Goal: Task Accomplishment & Management: Complete application form

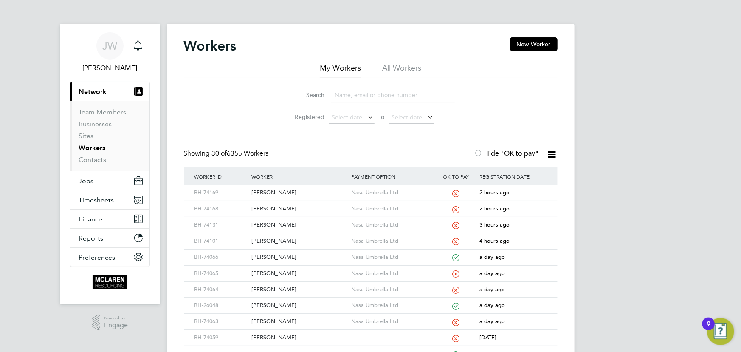
click at [342, 98] on input at bounding box center [393, 95] width 124 height 17
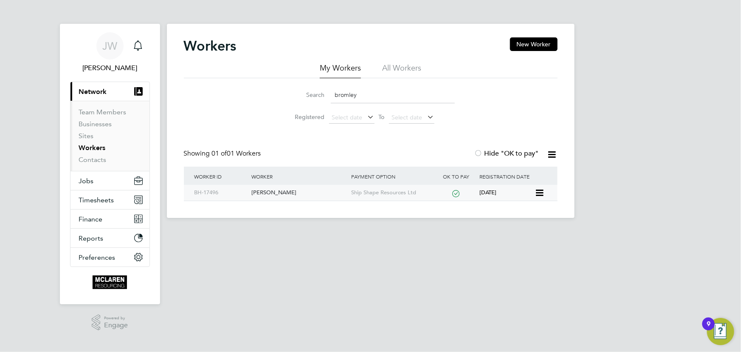
type input "bromley"
click at [280, 192] on div "[PERSON_NAME]" at bounding box center [299, 193] width 100 height 16
click at [282, 190] on div "[PERSON_NAME]" at bounding box center [299, 193] width 100 height 16
drag, startPoint x: 283, startPoint y: 191, endPoint x: 295, endPoint y: 189, distance: 12.4
click at [283, 191] on div "[PERSON_NAME]" at bounding box center [299, 193] width 100 height 16
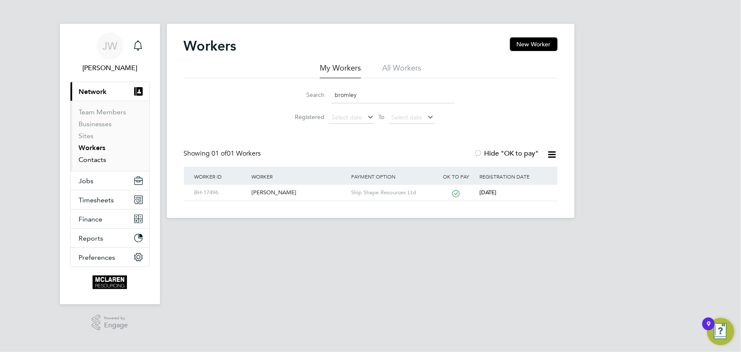
click at [93, 157] on link "Contacts" at bounding box center [93, 159] width 28 height 8
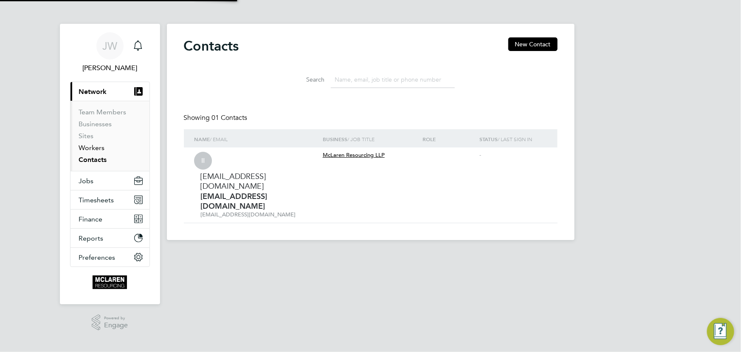
click at [91, 148] on link "Workers" at bounding box center [92, 148] width 26 height 8
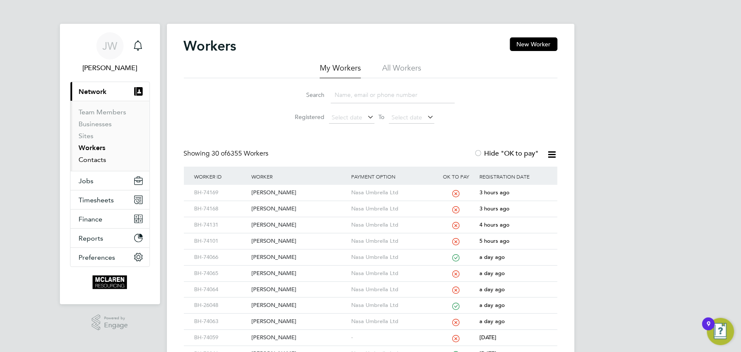
click at [101, 162] on link "Contacts" at bounding box center [93, 159] width 28 height 8
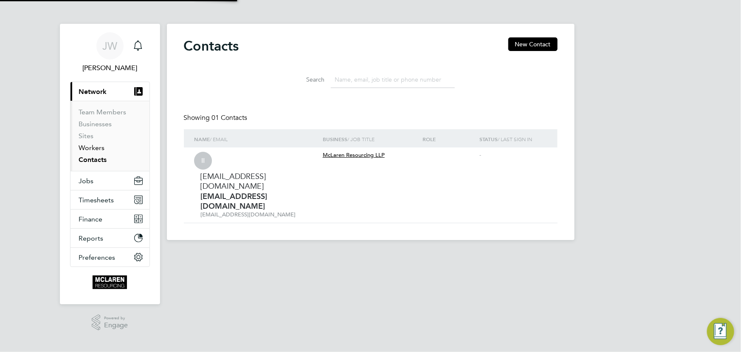
click at [95, 149] on link "Workers" at bounding box center [92, 148] width 26 height 8
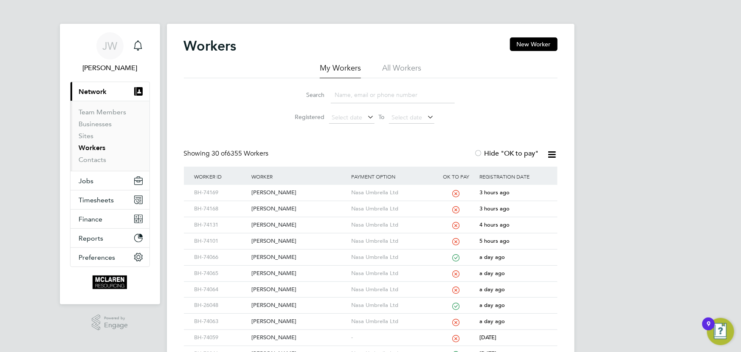
click at [357, 95] on input at bounding box center [393, 95] width 124 height 17
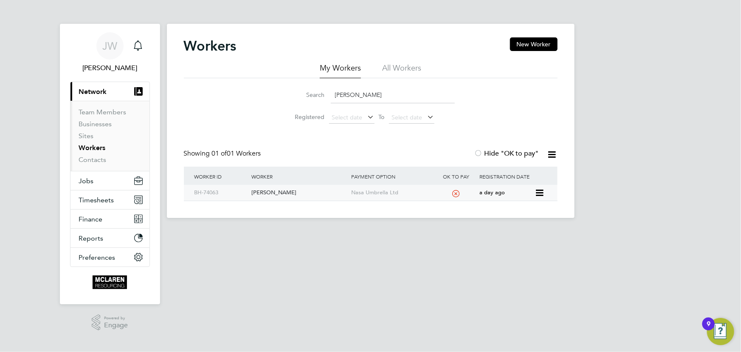
type input "jack steven"
click at [297, 191] on div "[PERSON_NAME]" at bounding box center [299, 193] width 100 height 16
click at [85, 157] on link "Contacts" at bounding box center [93, 159] width 28 height 8
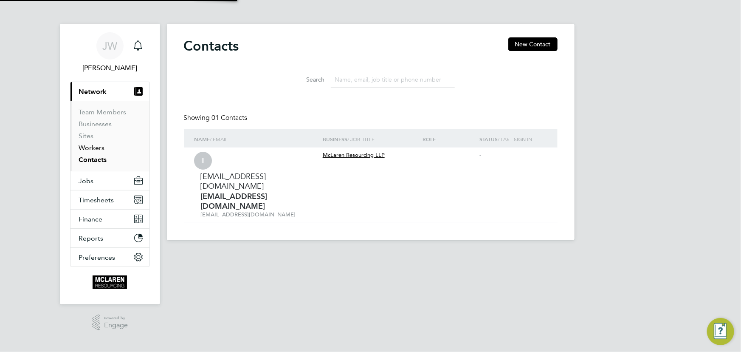
drag, startPoint x: 92, startPoint y: 149, endPoint x: 150, endPoint y: 147, distance: 58.2
click at [92, 149] on link "Workers" at bounding box center [92, 148] width 26 height 8
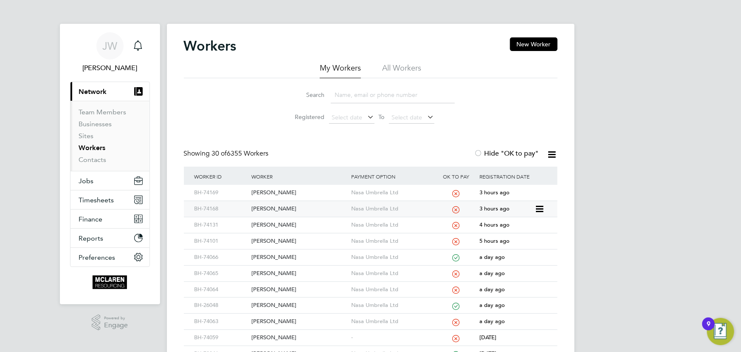
click at [287, 208] on div "[PERSON_NAME]" at bounding box center [299, 209] width 100 height 16
click at [342, 93] on input at bounding box center [393, 95] width 124 height 17
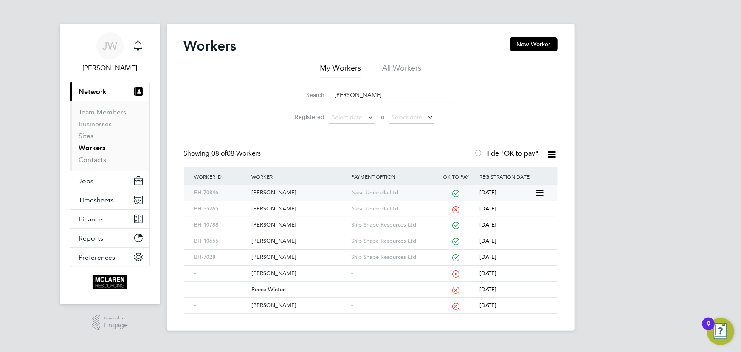
type input "reece"
click at [283, 191] on div "Reece O'Flaherty" at bounding box center [299, 193] width 100 height 16
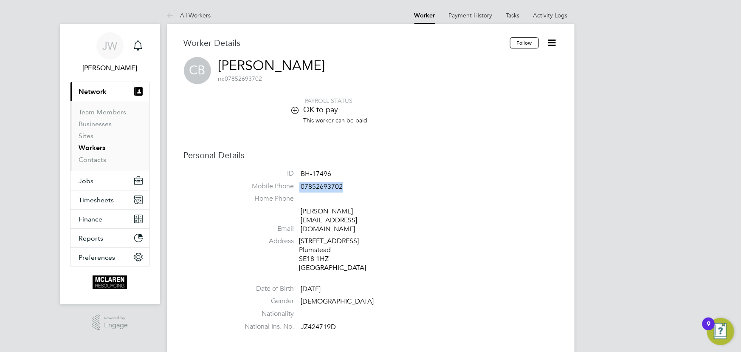
drag, startPoint x: 300, startPoint y: 186, endPoint x: 362, endPoint y: 186, distance: 62.0
click at [362, 186] on li "Mobile Phone 07852693702" at bounding box center [396, 188] width 323 height 13
drag, startPoint x: 336, startPoint y: 186, endPoint x: 526, endPoint y: 184, distance: 190.3
click at [526, 184] on li "Mobile Phone 07852693702" at bounding box center [396, 188] width 323 height 13
copy li "07852693702"
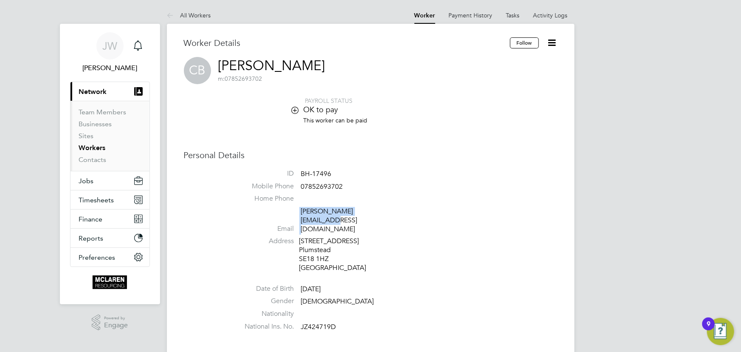
drag, startPoint x: 300, startPoint y: 212, endPoint x: 387, endPoint y: 218, distance: 87.8
click at [387, 218] on li "Email claudebromley@gmail.com" at bounding box center [396, 222] width 323 height 30
copy li "[PERSON_NAME][EMAIL_ADDRESS][DOMAIN_NAME]"
click at [101, 159] on link "Contacts" at bounding box center [93, 159] width 28 height 8
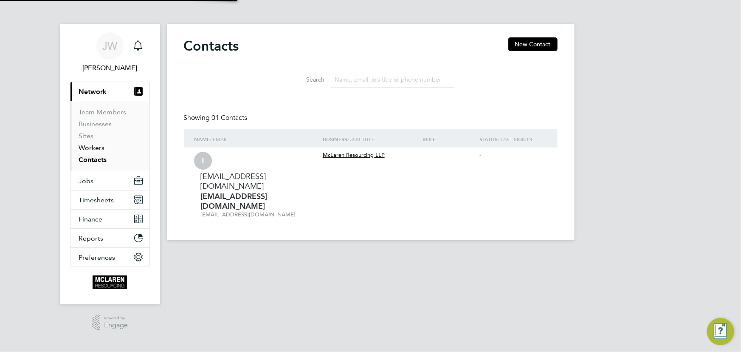
click at [100, 149] on link "Workers" at bounding box center [92, 148] width 26 height 8
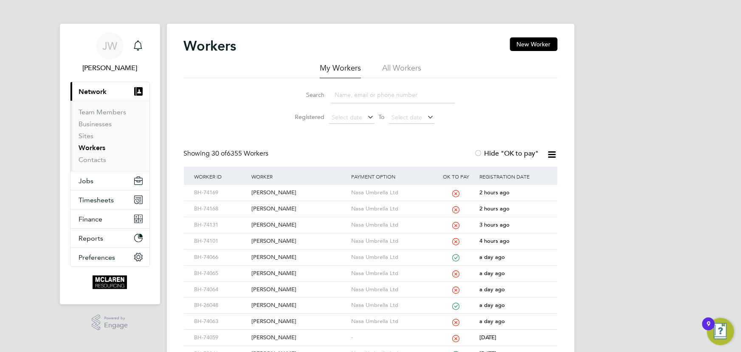
click at [349, 94] on input at bounding box center [393, 95] width 124 height 17
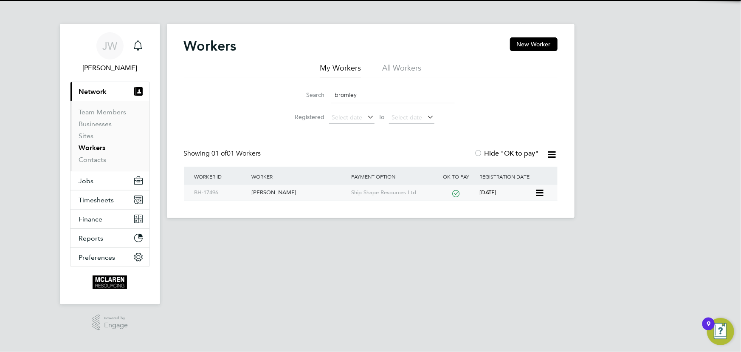
type input "bromley"
click at [280, 192] on div "[PERSON_NAME]" at bounding box center [299, 193] width 100 height 16
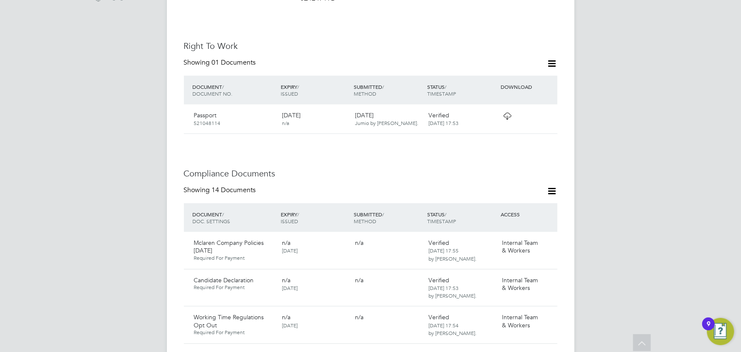
scroll to position [425, 0]
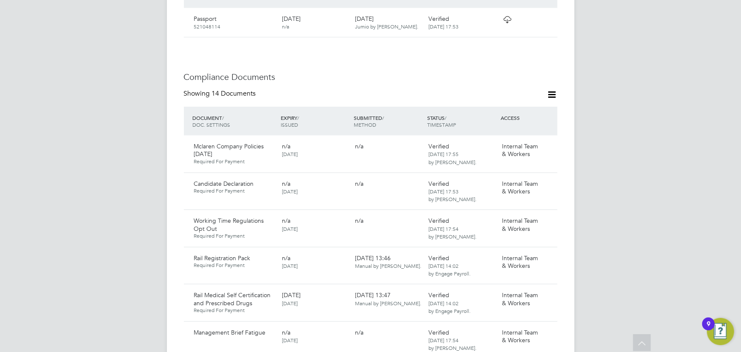
click at [552, 89] on icon at bounding box center [552, 94] width 11 height 11
click at [530, 97] on li "Document Settings" at bounding box center [525, 98] width 62 height 12
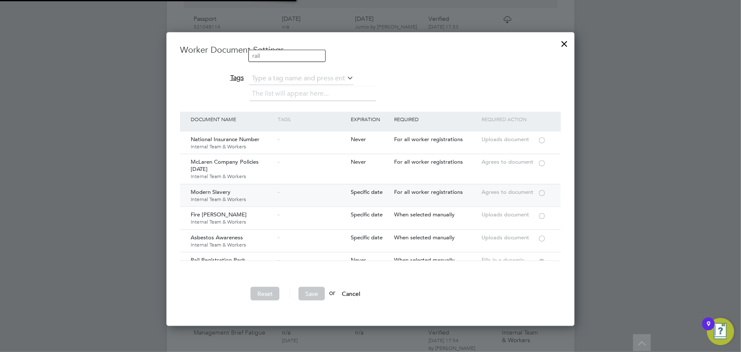
scroll to position [293, 408]
click at [543, 162] on div at bounding box center [542, 162] width 8 height 6
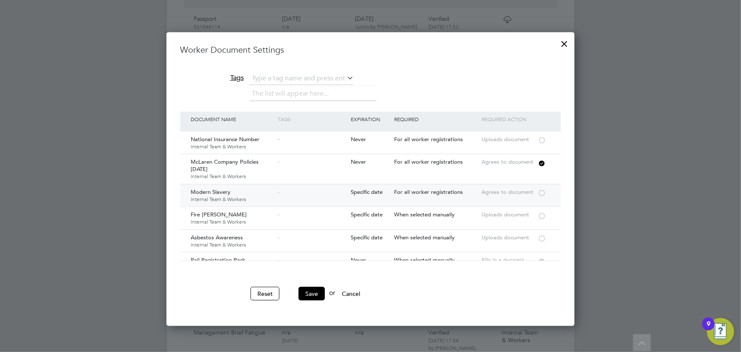
click at [542, 192] on div at bounding box center [542, 192] width 8 height 6
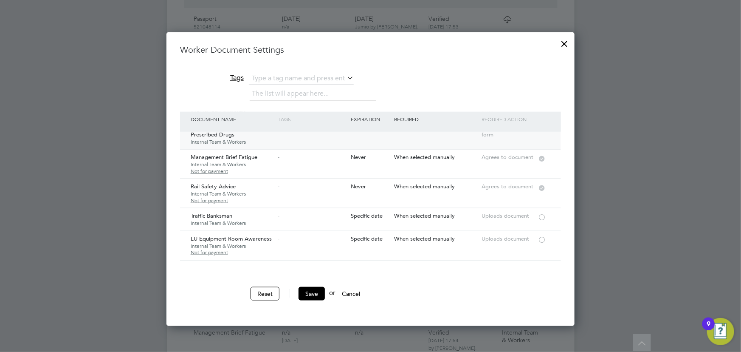
scroll to position [193, 0]
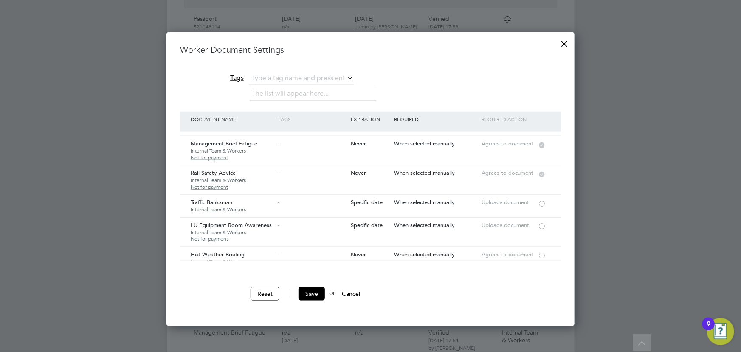
click at [566, 44] on div at bounding box center [564, 41] width 15 height 15
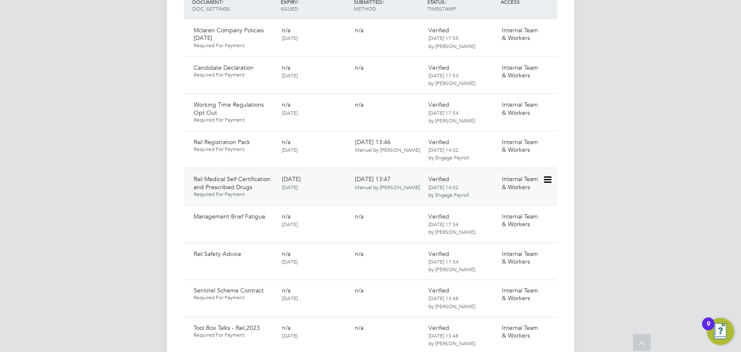
scroll to position [540, 0]
click at [548, 138] on icon at bounding box center [547, 143] width 8 height 10
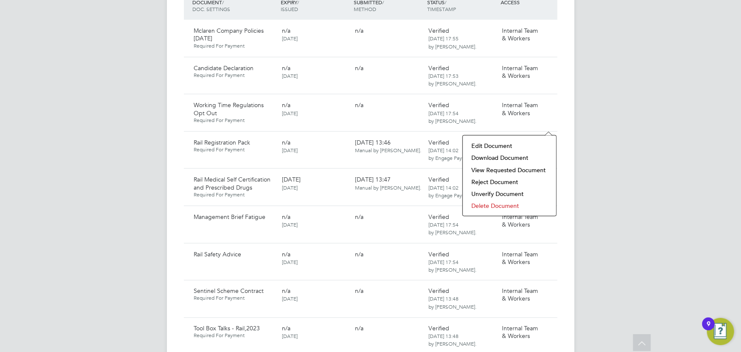
click at [524, 156] on li "Download Document" at bounding box center [509, 158] width 85 height 12
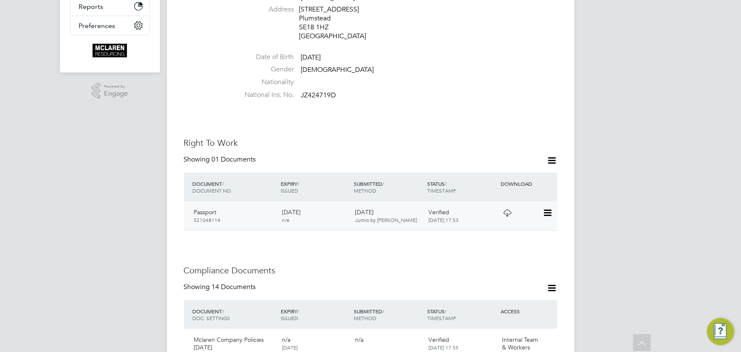
scroll to position [425, 0]
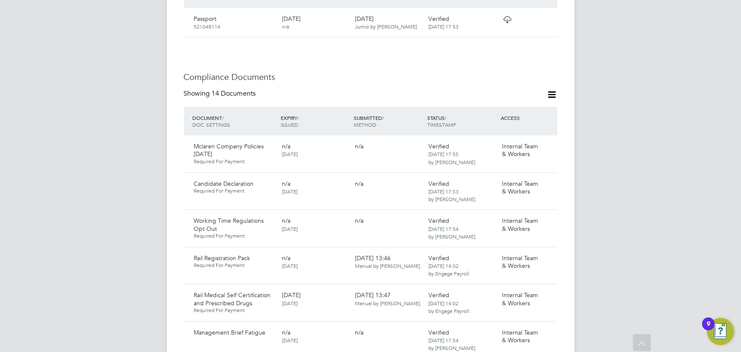
click at [555, 89] on icon at bounding box center [552, 94] width 11 height 11
click at [515, 101] on li "Document Settings" at bounding box center [525, 98] width 62 height 12
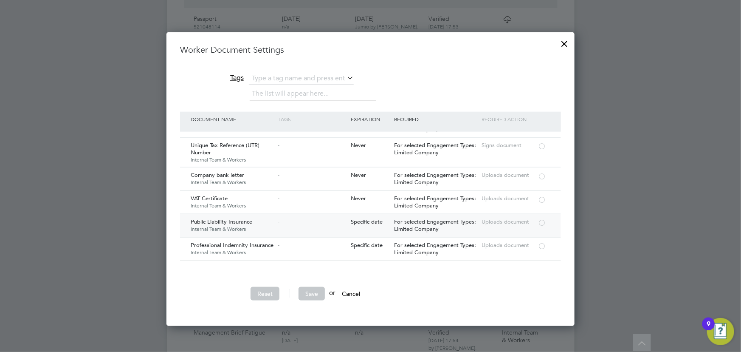
scroll to position [929, 0]
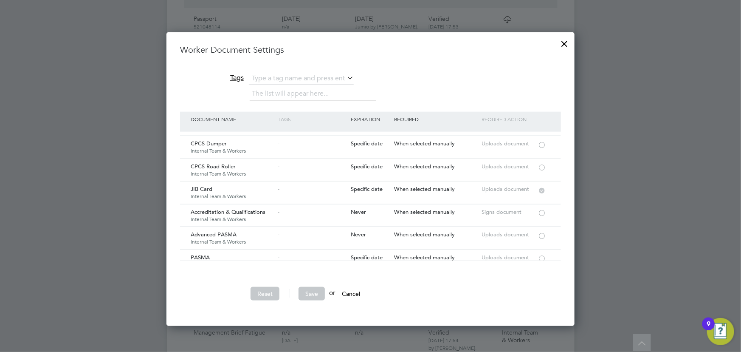
click at [565, 41] on div at bounding box center [564, 41] width 15 height 15
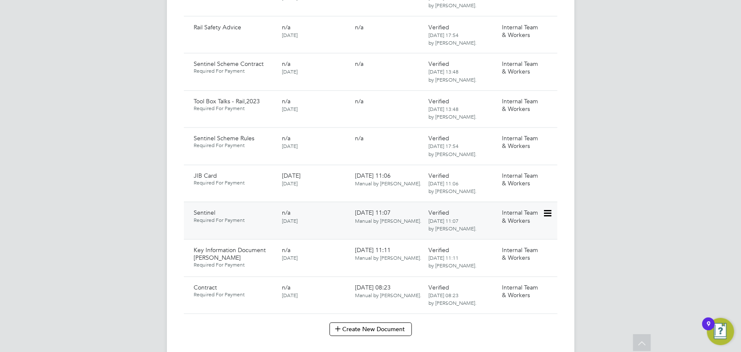
scroll to position [772, 0]
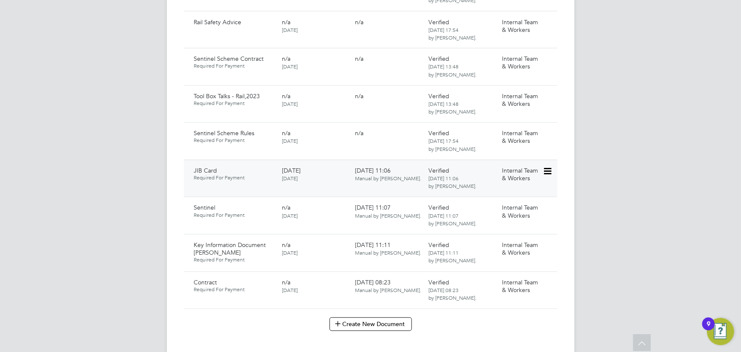
click at [550, 167] on icon at bounding box center [547, 172] width 8 height 10
click at [508, 186] on li "Download Document" at bounding box center [517, 187] width 68 height 12
click at [294, 175] on span "[DATE]" at bounding box center [290, 178] width 16 height 7
click at [373, 317] on button "Create New Document" at bounding box center [371, 324] width 82 height 14
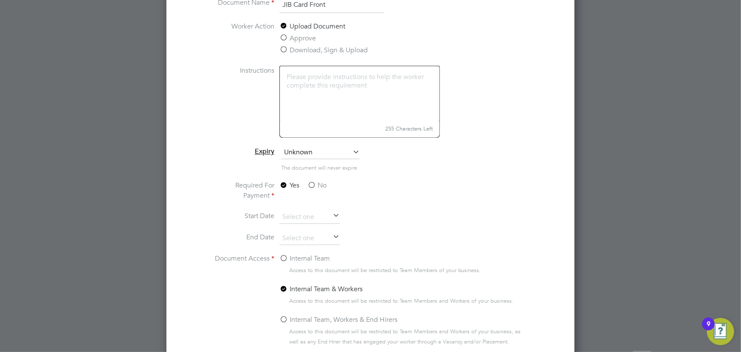
scroll to position [850, 0]
type input "JIB Card Front"
click at [311, 237] on input at bounding box center [310, 237] width 60 height 13
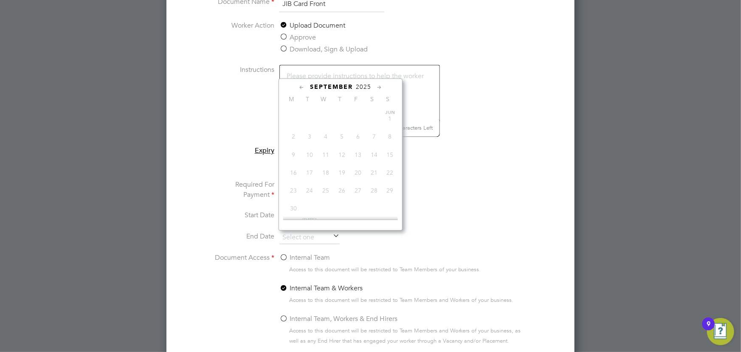
scroll to position [325, 0]
click at [361, 86] on span "2025" at bounding box center [363, 86] width 15 height 7
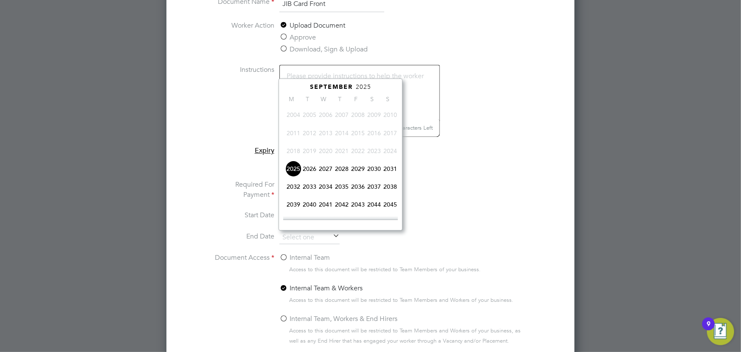
click at [342, 168] on span "2028" at bounding box center [342, 168] width 16 height 16
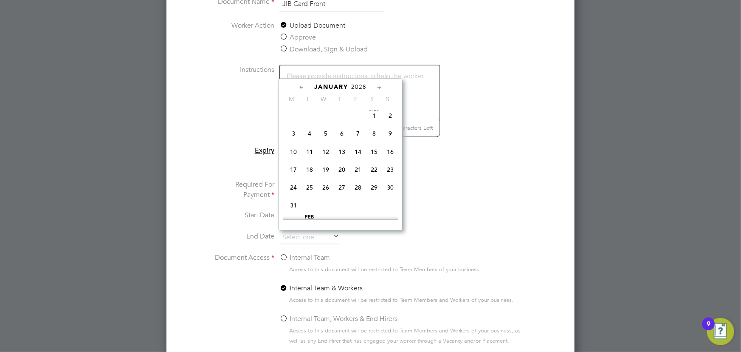
scroll to position [90, 0]
click at [291, 189] on span "24" at bounding box center [293, 190] width 16 height 16
type input "[DATE]"
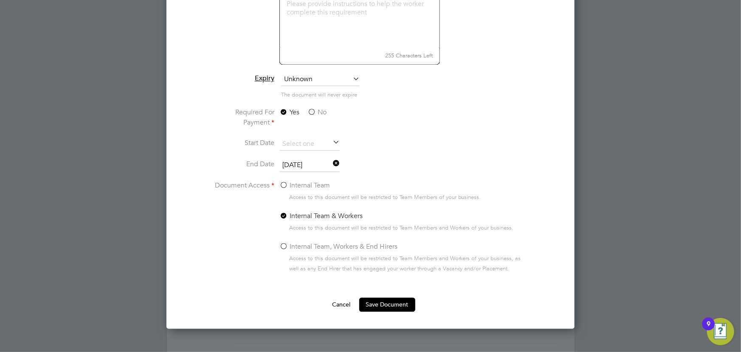
scroll to position [1004, 0]
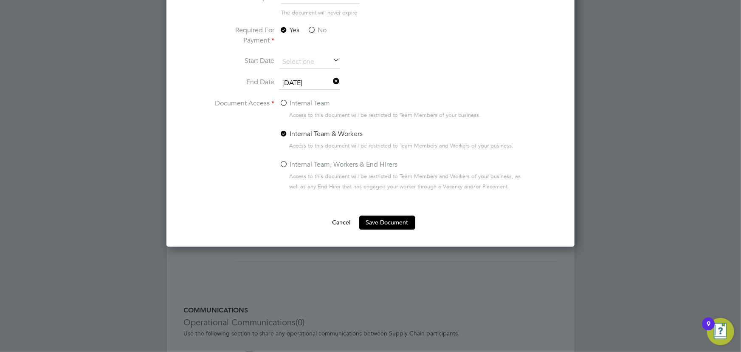
drag, startPoint x: 373, startPoint y: 216, endPoint x: 734, endPoint y: 279, distance: 366.5
click at [373, 216] on button "Save Document" at bounding box center [387, 222] width 56 height 14
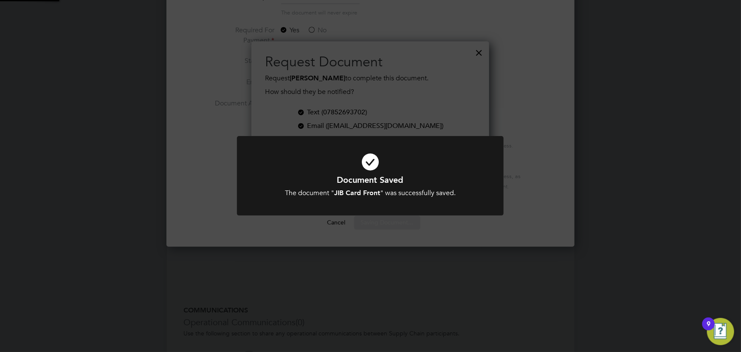
scroll to position [136, 238]
click at [741, 282] on div "Document Saved The document " JIB Card Front " was successfully saved. Cancel O…" at bounding box center [370, 176] width 741 height 352
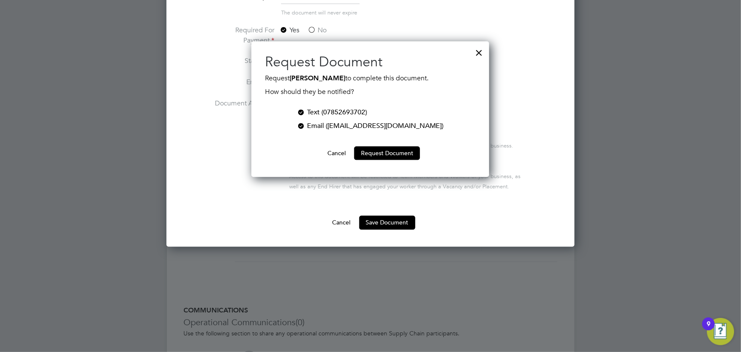
click at [331, 152] on button "Cancel" at bounding box center [337, 153] width 32 height 14
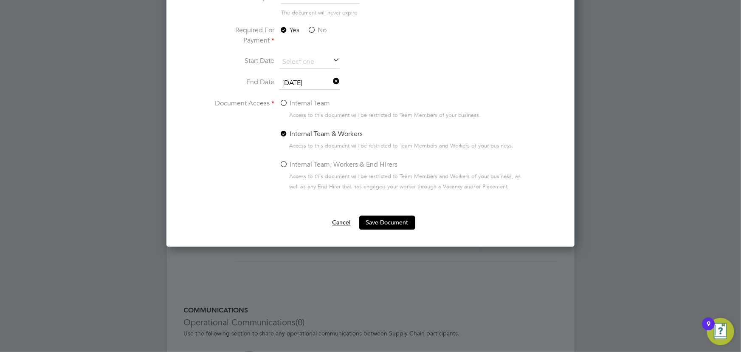
click at [344, 221] on button "Cancel" at bounding box center [342, 222] width 32 height 14
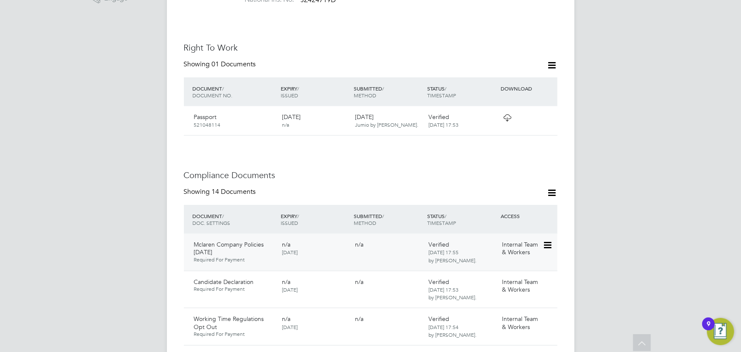
scroll to position [309, 0]
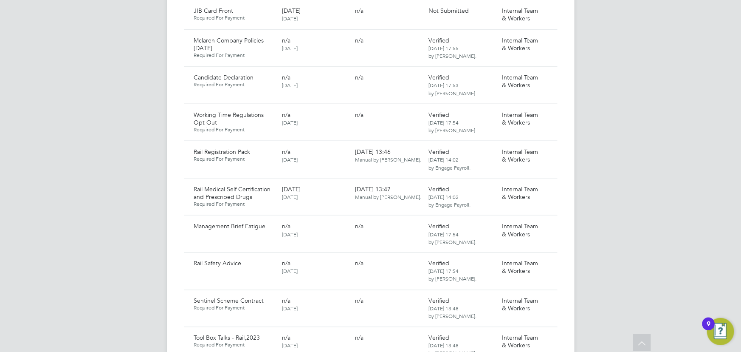
scroll to position [463, 0]
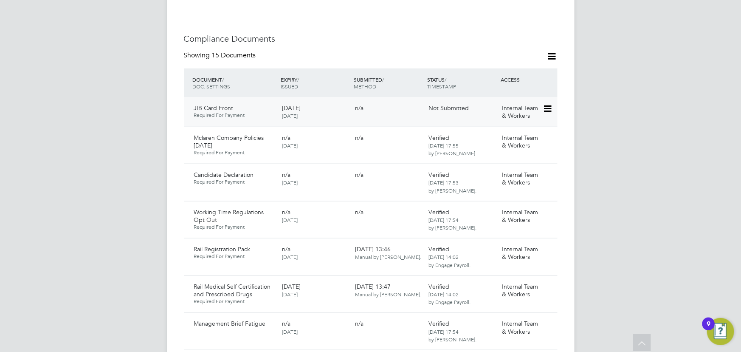
click at [547, 104] on icon at bounding box center [547, 109] width 8 height 10
click at [521, 123] on li "Submit Document" at bounding box center [520, 123] width 63 height 12
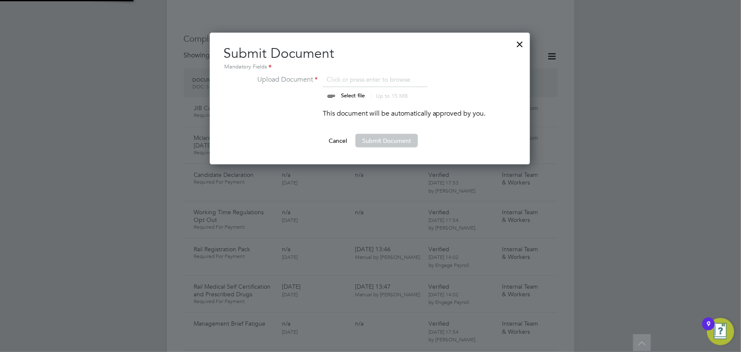
scroll to position [132, 321]
click at [354, 93] on input "file" at bounding box center [360, 86] width 133 height 25
type input "C:\fakepath\Claude Bromley jib.jpeg"
drag, startPoint x: 368, startPoint y: 142, endPoint x: 652, endPoint y: 160, distance: 284.3
click at [369, 142] on button "Submit Document" at bounding box center [387, 141] width 62 height 14
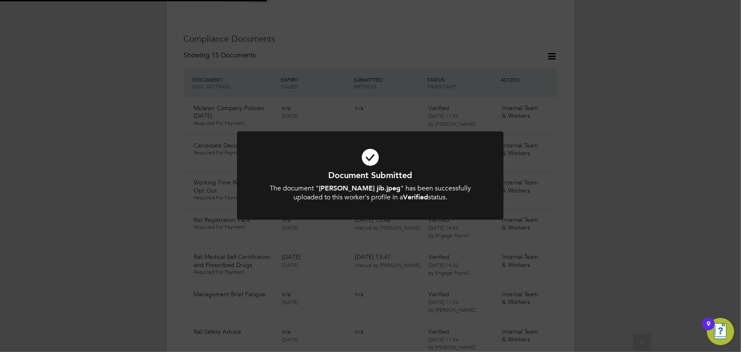
click at [689, 161] on div "Document Submitted The document " Claude Bromley jib.jpeg " has been successful…" at bounding box center [370, 176] width 741 height 352
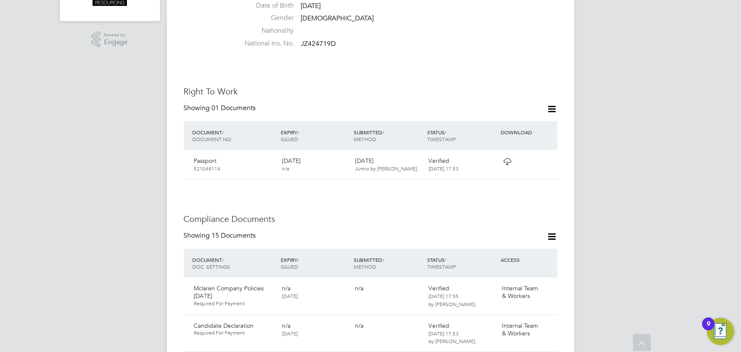
scroll to position [232, 0]
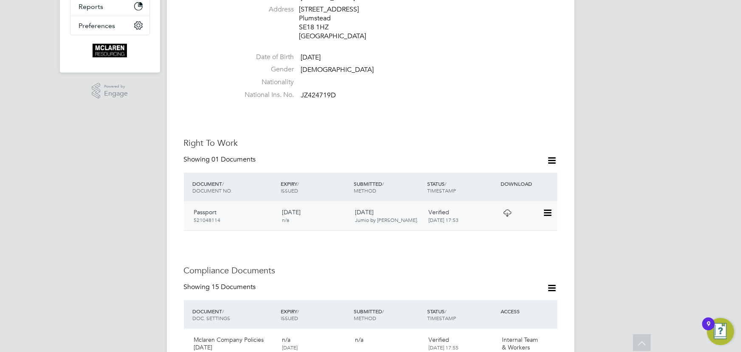
click at [547, 208] on icon at bounding box center [547, 213] width 8 height 10
click at [507, 254] on li "View Details" at bounding box center [520, 256] width 62 height 12
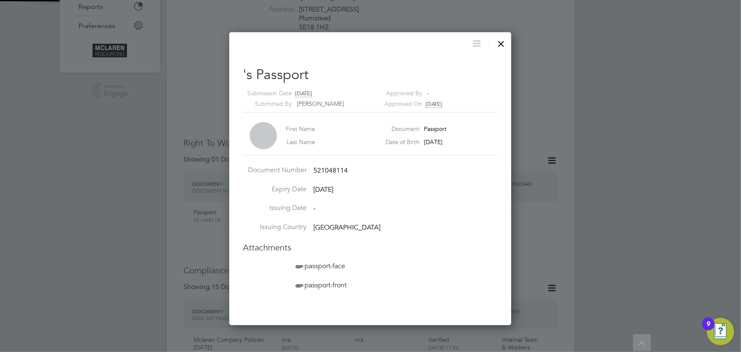
scroll to position [293, 283]
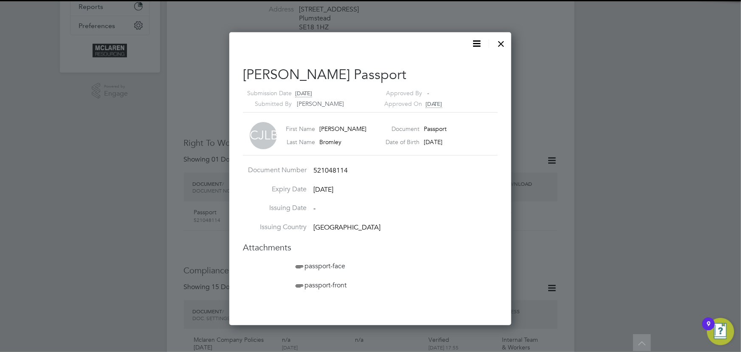
click at [341, 283] on span "passport-front" at bounding box center [320, 285] width 53 height 8
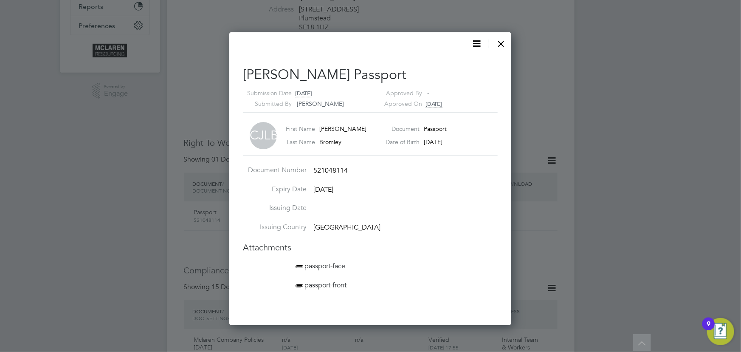
click at [500, 45] on div at bounding box center [501, 41] width 15 height 15
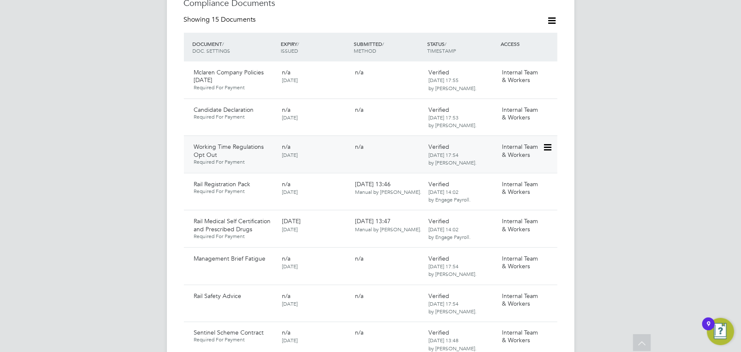
scroll to position [502, 0]
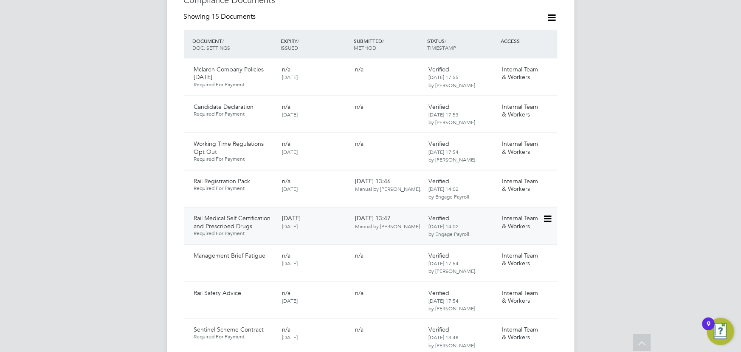
click at [549, 214] on icon at bounding box center [547, 219] width 8 height 10
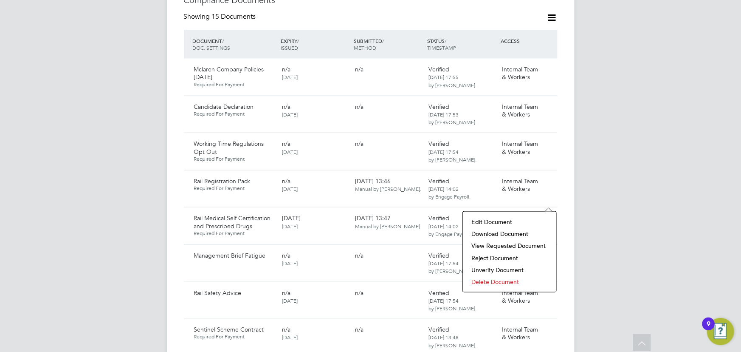
click at [514, 233] on li "Download Document" at bounding box center [509, 234] width 85 height 12
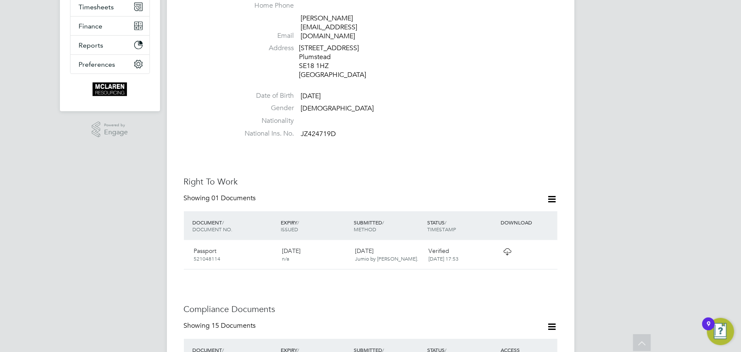
scroll to position [0, 0]
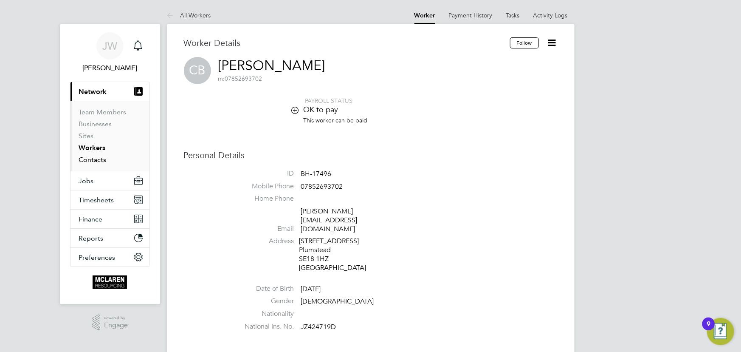
click at [101, 161] on link "Contacts" at bounding box center [93, 159] width 28 height 8
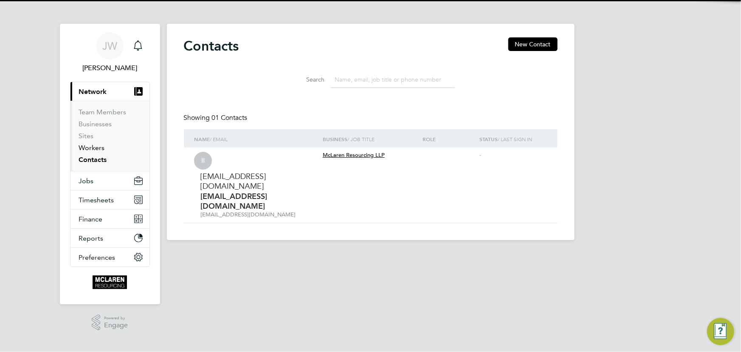
click at [97, 149] on link "Workers" at bounding box center [92, 148] width 26 height 8
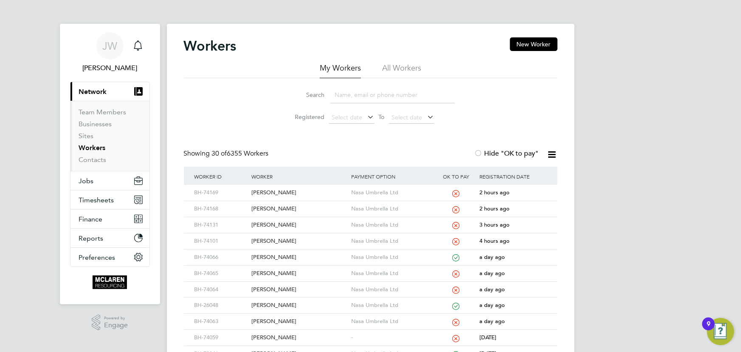
click at [356, 101] on input at bounding box center [393, 95] width 124 height 17
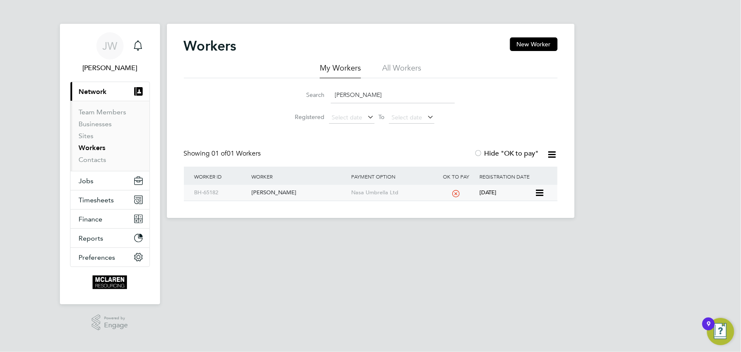
click at [263, 195] on div "David Scobie" at bounding box center [299, 193] width 100 height 16
drag, startPoint x: 363, startPoint y: 97, endPoint x: 280, endPoint y: 97, distance: 83.3
click at [280, 97] on li "Search scobie" at bounding box center [370, 94] width 189 height 25
type input "a"
click at [262, 192] on div "Samson-Bradley Philip Mclorren" at bounding box center [299, 193] width 100 height 16
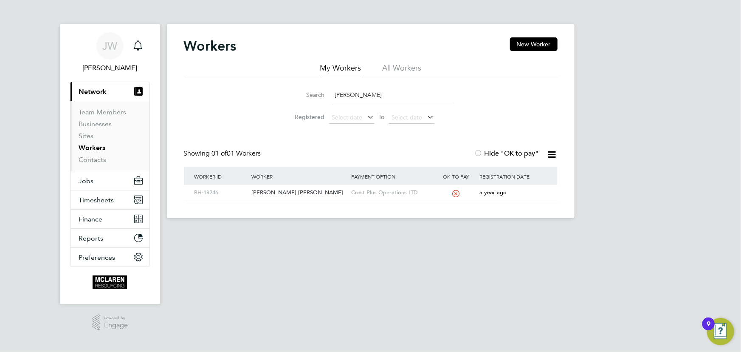
drag, startPoint x: 364, startPoint y: 85, endPoint x: 359, endPoint y: 88, distance: 5.1
click at [363, 86] on li "Search samson" at bounding box center [370, 94] width 189 height 25
drag, startPoint x: 361, startPoint y: 94, endPoint x: 269, endPoint y: 93, distance: 91.8
click at [269, 93] on div "Search samson Registered Select date To Select date" at bounding box center [371, 103] width 374 height 50
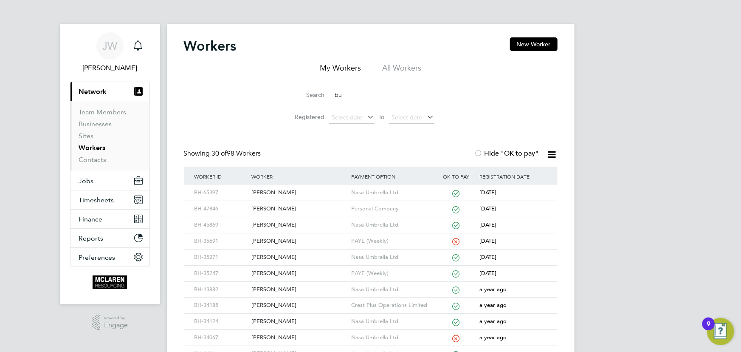
type input "b"
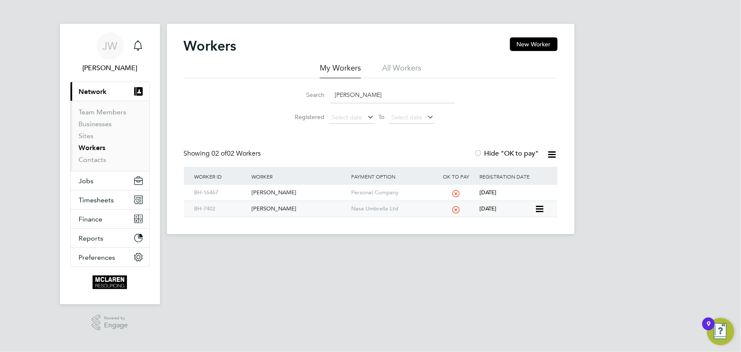
click at [280, 210] on div "Sebastian Burdzy" at bounding box center [299, 209] width 100 height 16
drag, startPoint x: 366, startPoint y: 98, endPoint x: 329, endPoint y: 98, distance: 37.0
click at [329, 98] on div "Search sebastian b" at bounding box center [371, 95] width 168 height 17
drag, startPoint x: 353, startPoint y: 96, endPoint x: 329, endPoint y: 96, distance: 24.2
click at [329, 96] on div "Search shaf" at bounding box center [371, 95] width 168 height 17
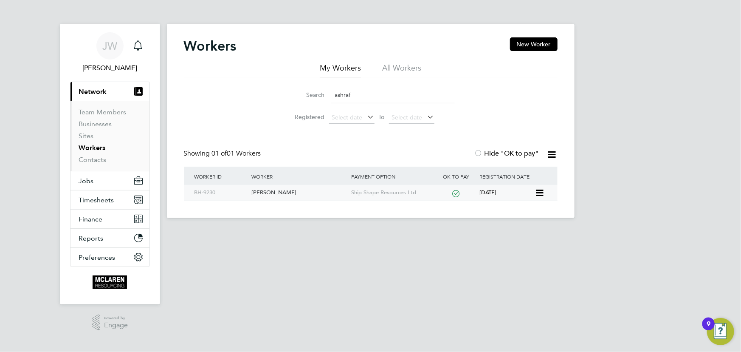
type input "ashraf"
click at [280, 192] on div "Ashraf Bharuchi" at bounding box center [299, 193] width 100 height 16
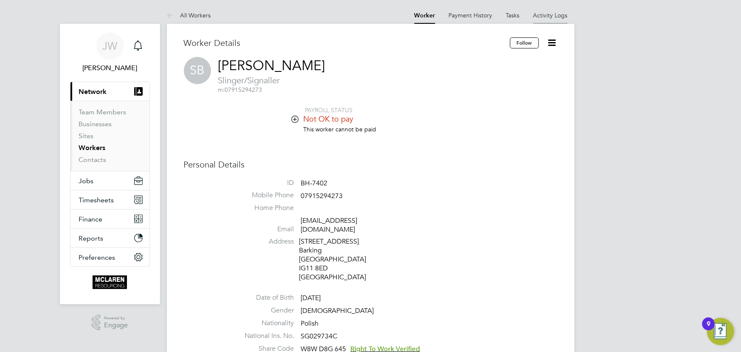
click at [547, 18] on link "Activity Logs" at bounding box center [551, 15] width 34 height 8
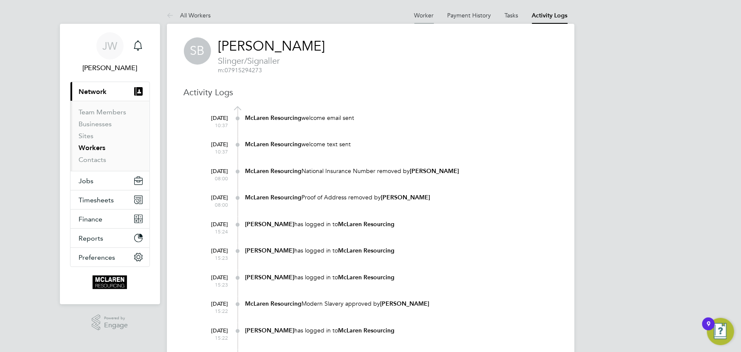
click at [429, 16] on link "Worker" at bounding box center [425, 15] width 20 height 8
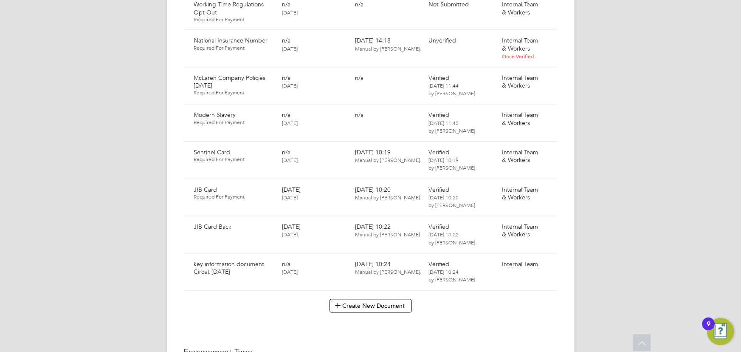
scroll to position [850, 0]
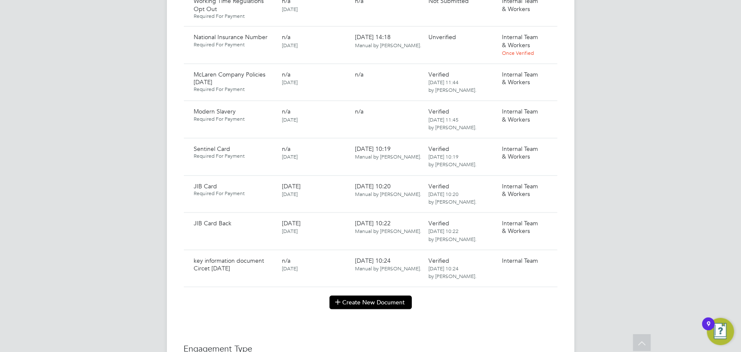
click at [369, 295] on button "Create New Document" at bounding box center [371, 302] width 82 height 14
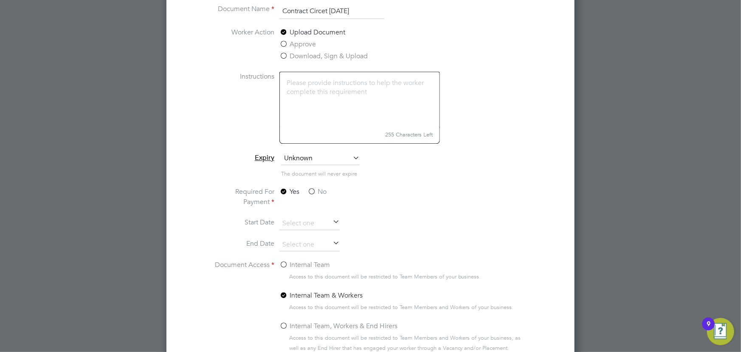
scroll to position [1004, 0]
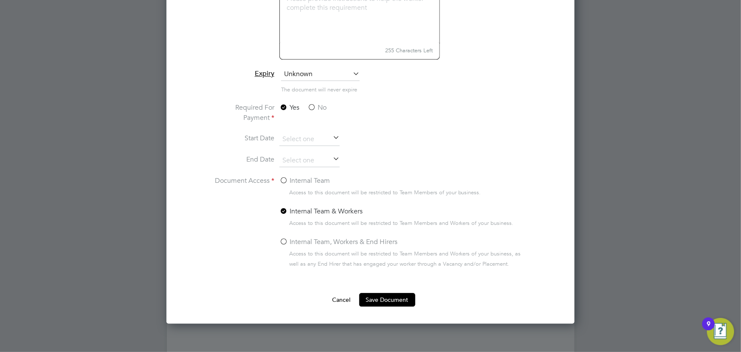
type input "Contract Circet 29.09.25"
click at [319, 107] on label "No" at bounding box center [317, 107] width 19 height 10
click at [0, 0] on input "No" at bounding box center [0, 0] width 0 height 0
click at [301, 181] on label "Internal Team" at bounding box center [305, 180] width 51 height 10
click at [0, 0] on input "Internal Team" at bounding box center [0, 0] width 0 height 0
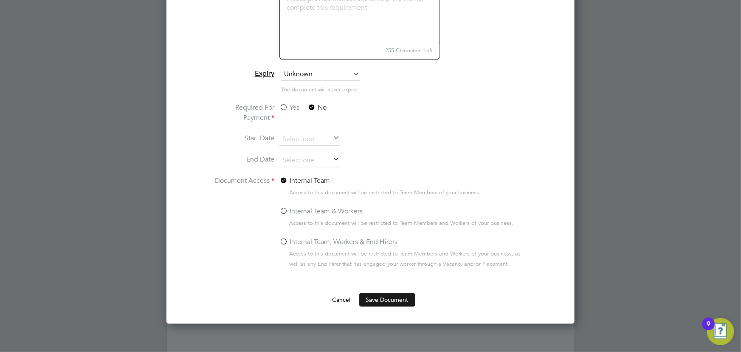
click at [378, 301] on button "Save Document" at bounding box center [387, 300] width 56 height 14
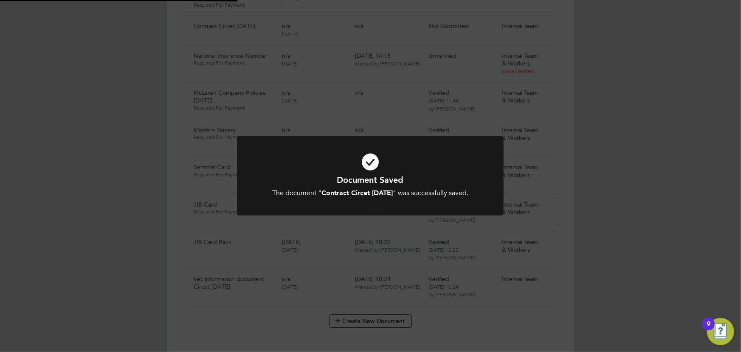
scroll to position [850, 0]
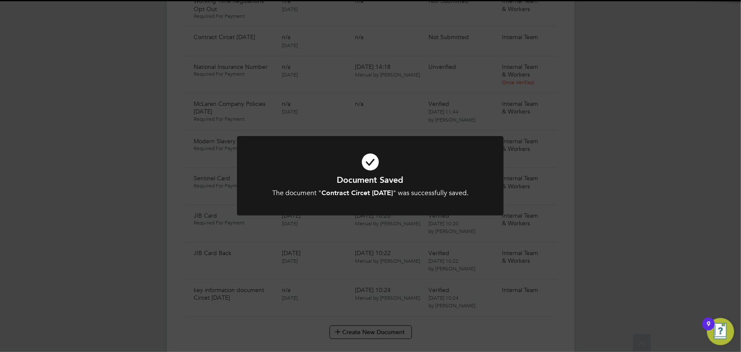
click at [621, 225] on div "Document Saved The document " Contract Circet 29.09.25 " was successfully saved…" at bounding box center [370, 176] width 741 height 352
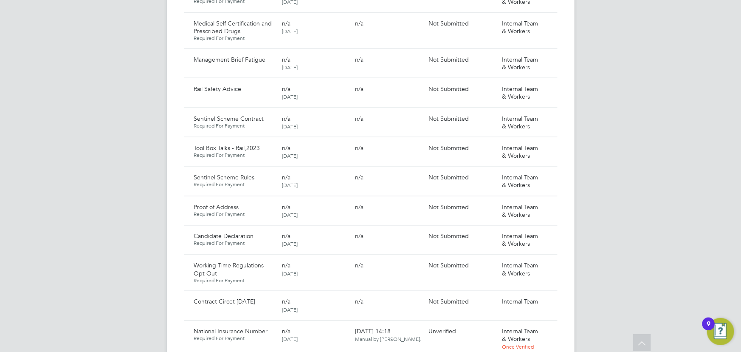
scroll to position [579, 0]
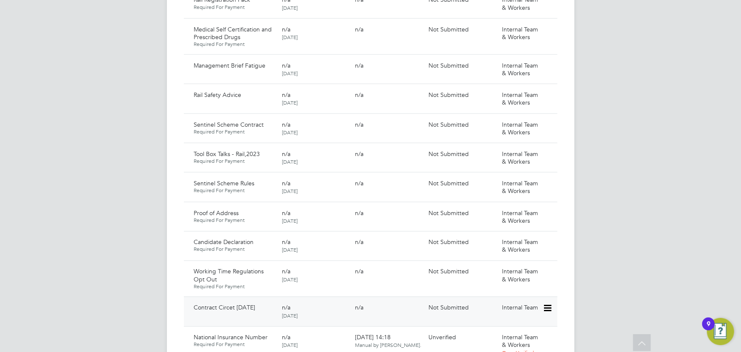
click at [548, 303] on icon at bounding box center [547, 308] width 8 height 10
click at [515, 331] on li "Submit Document" at bounding box center [521, 332] width 59 height 12
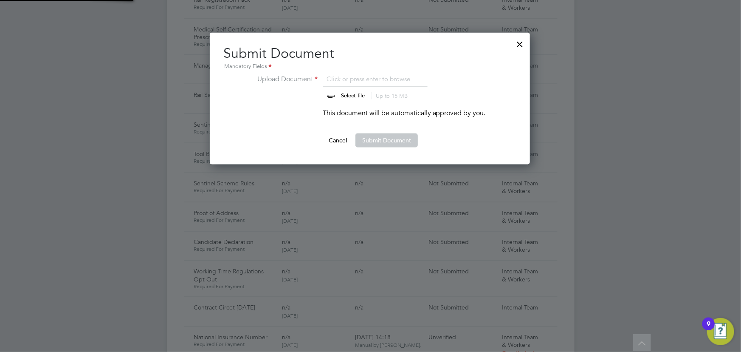
scroll to position [132, 321]
click at [351, 95] on input "file" at bounding box center [360, 86] width 133 height 25
type input "C:\fakepath\Complete_with_Docusign_Candidate_Terms_CIS_J (13).pdf"
click at [389, 145] on button "Submit Document" at bounding box center [387, 140] width 62 height 14
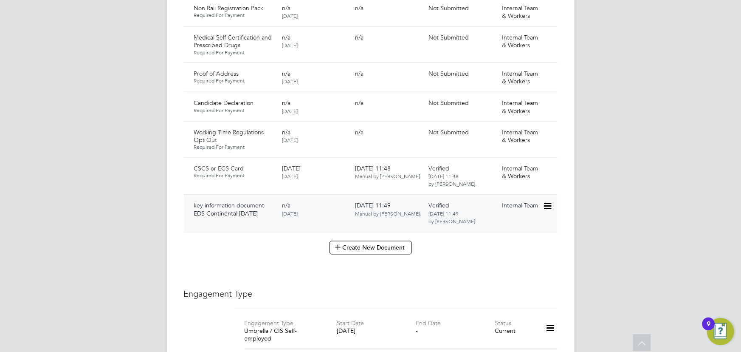
scroll to position [850, 0]
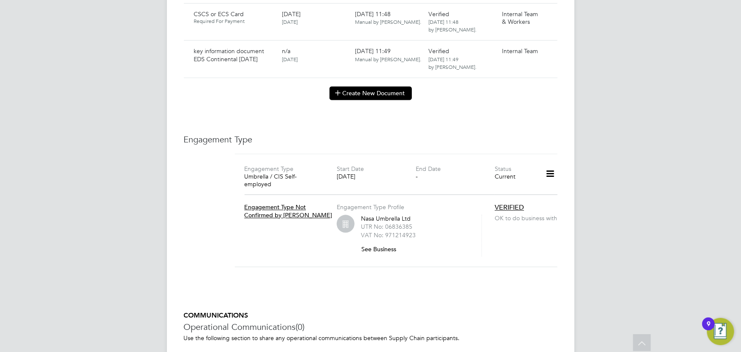
click at [350, 86] on button "Create New Document" at bounding box center [371, 93] width 82 height 14
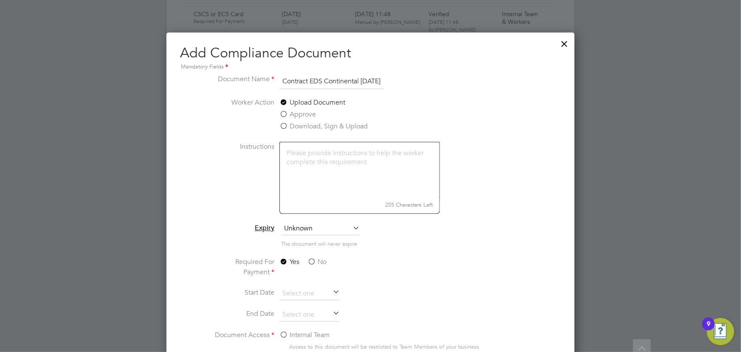
scroll to position [974, 0]
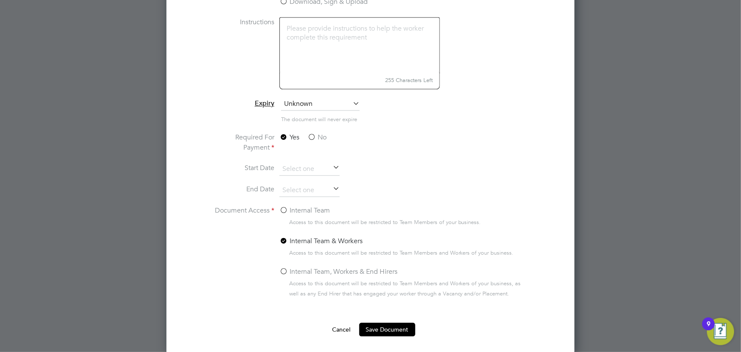
type input "Contract EDS Continental [DATE]"
click at [318, 139] on label "No" at bounding box center [317, 137] width 19 height 10
click at [0, 0] on input "No" at bounding box center [0, 0] width 0 height 0
click at [307, 210] on label "Internal Team" at bounding box center [305, 210] width 51 height 10
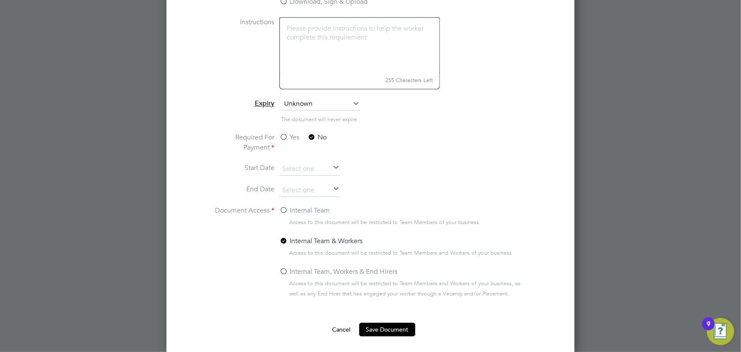
click at [0, 0] on input "Internal Team" at bounding box center [0, 0] width 0 height 0
click at [390, 323] on button "Save Document" at bounding box center [387, 329] width 56 height 14
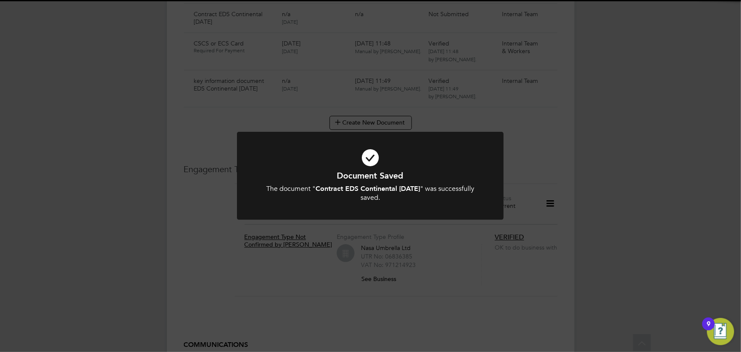
click at [621, 270] on div "Document Saved The document " Contract EDS Continental 30.09.25 " was successfu…" at bounding box center [370, 176] width 741 height 352
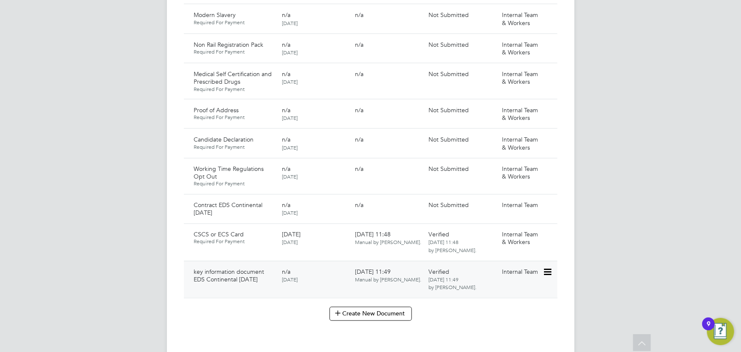
scroll to position [656, 0]
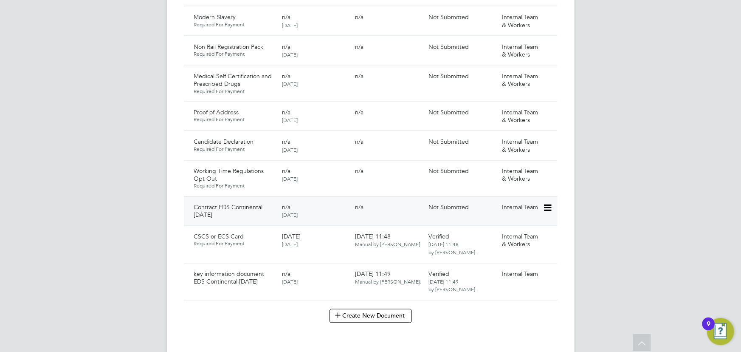
click at [550, 203] on icon at bounding box center [547, 208] width 8 height 10
click at [527, 212] on li "Submit Document" at bounding box center [521, 214] width 59 height 12
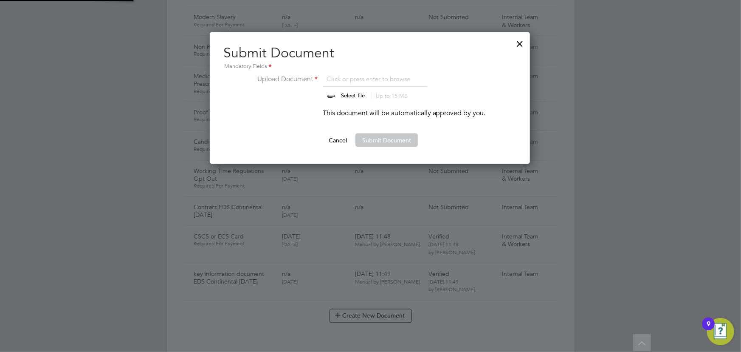
scroll to position [132, 321]
click at [357, 95] on input "file" at bounding box center [360, 86] width 133 height 25
type input "C:\fakepath\Complete_with_Docusign_Candidate_Terms_CIS_N (8).pdf"
click at [373, 142] on button "Submit Document" at bounding box center [387, 140] width 62 height 14
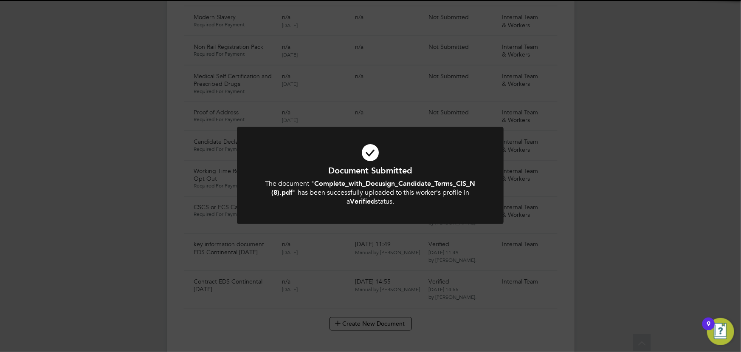
click at [612, 182] on div "Document Submitted The document " Complete_with_Docusign_Candidate_Terms_CIS_N …" at bounding box center [370, 176] width 741 height 352
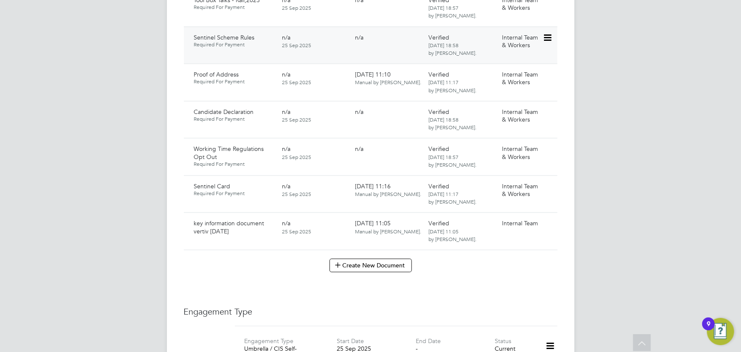
scroll to position [965, 0]
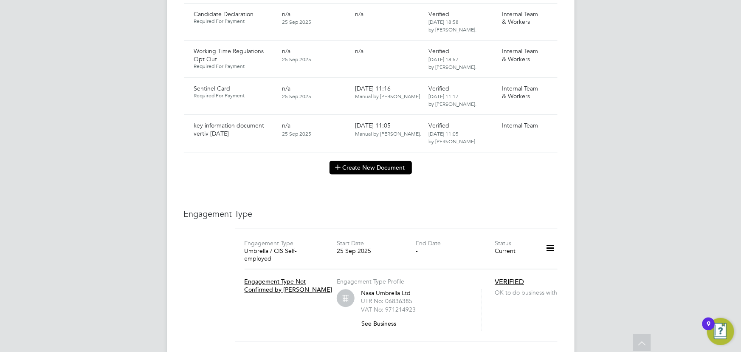
click at [352, 164] on button "Create New Document" at bounding box center [371, 168] width 82 height 14
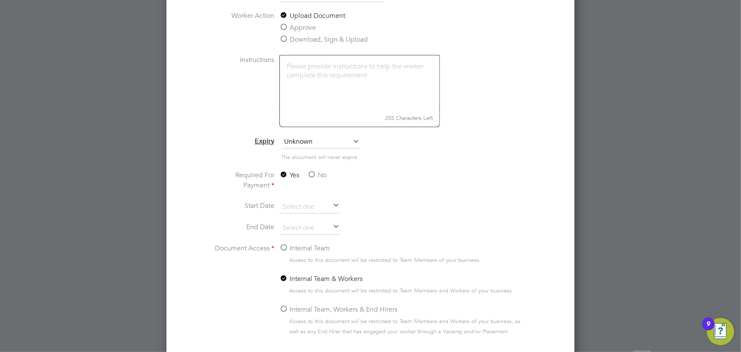
scroll to position [1120, 0]
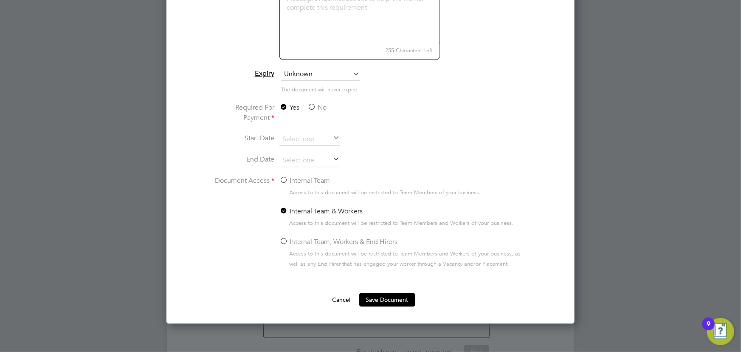
type input "Contract Vertiv [DATE]"
click at [317, 106] on label "No" at bounding box center [317, 107] width 19 height 10
click at [0, 0] on input "No" at bounding box center [0, 0] width 0 height 0
click at [306, 178] on label "Internal Team" at bounding box center [305, 180] width 51 height 10
click at [0, 0] on input "Internal Team" at bounding box center [0, 0] width 0 height 0
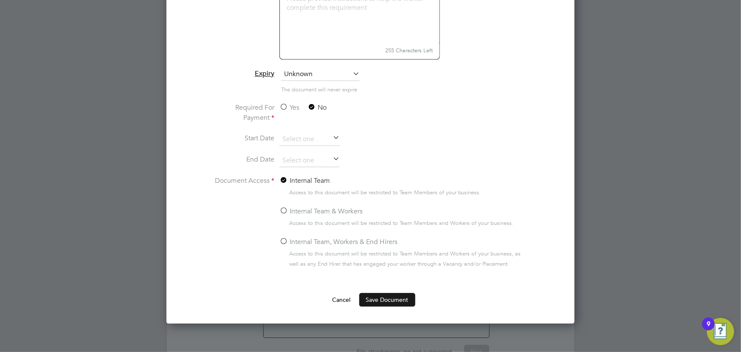
click at [374, 296] on button "Save Document" at bounding box center [387, 300] width 56 height 14
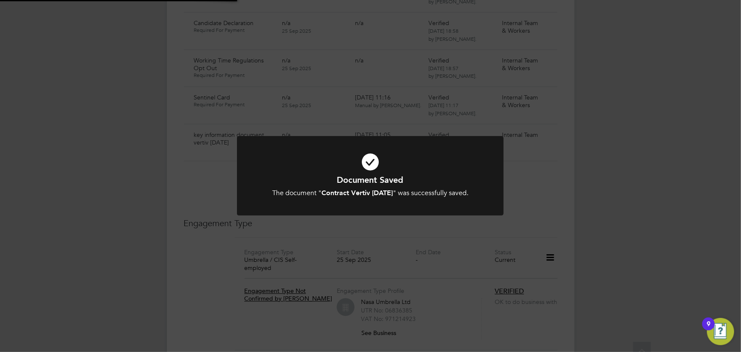
scroll to position [965, 0]
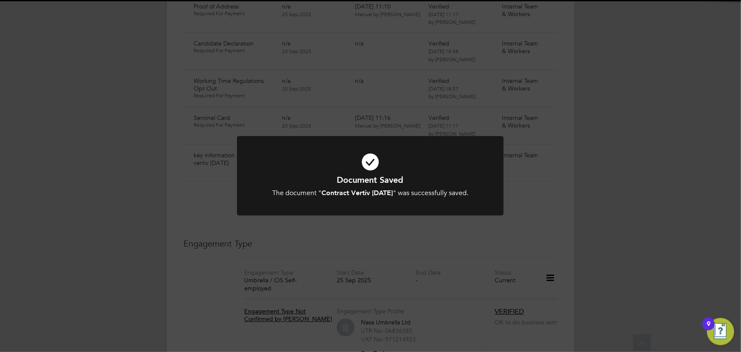
click at [576, 254] on div "Document Saved The document " Contract Vertiv [DATE] " was successfully saved. …" at bounding box center [370, 176] width 741 height 352
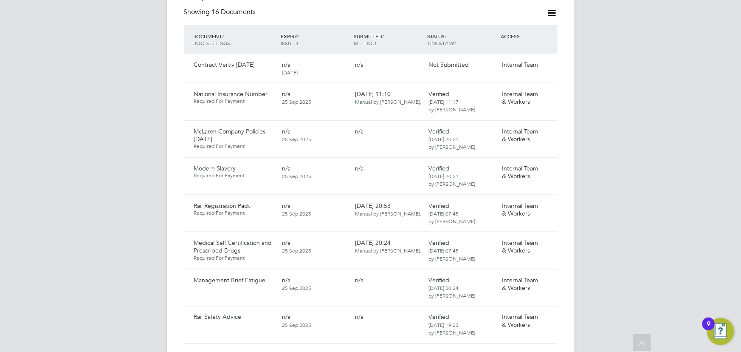
scroll to position [502, 0]
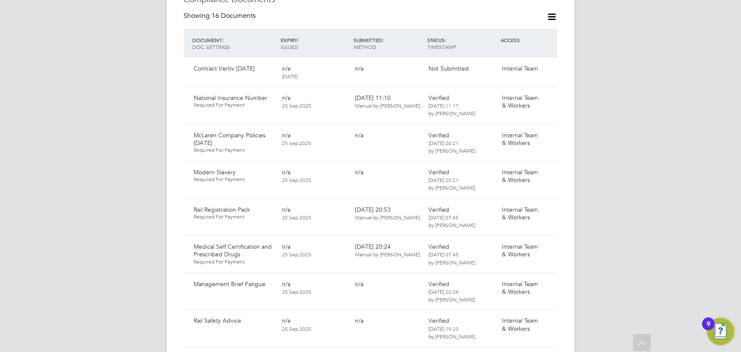
drag, startPoint x: 548, startPoint y: 58, endPoint x: 543, endPoint y: 69, distance: 11.8
click at [557, 64] on icon at bounding box center [561, 69] width 8 height 10
click at [510, 92] on li "Submit Document" at bounding box center [521, 92] width 59 height 12
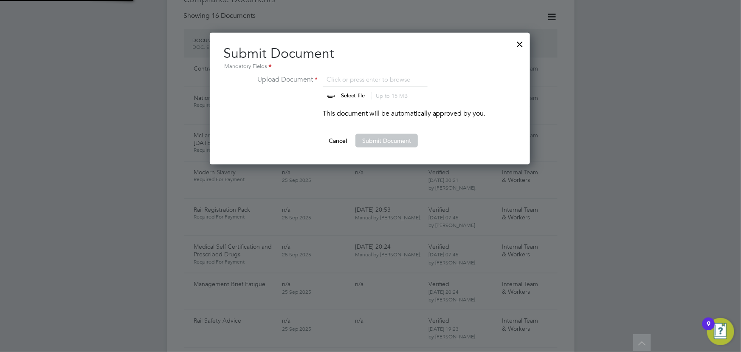
scroll to position [132, 321]
click at [362, 96] on input "file" at bounding box center [360, 86] width 133 height 25
click at [348, 97] on input "file" at bounding box center [360, 86] width 133 height 25
type input "C:\fakepath\Complete_with_Docusign_Candidate_Terms_CIS_R (6).pdf"
click at [362, 142] on button "Submit Document" at bounding box center [387, 141] width 62 height 14
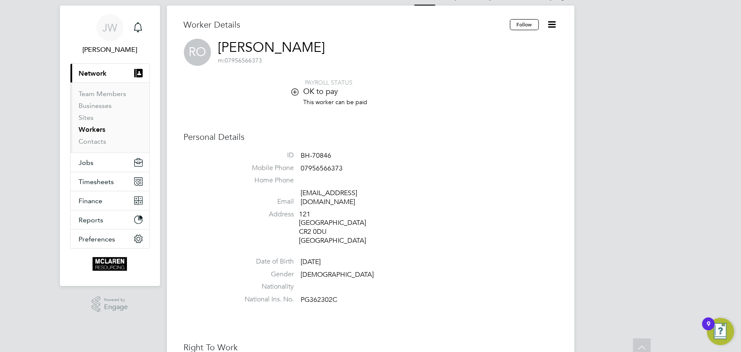
scroll to position [0, 0]
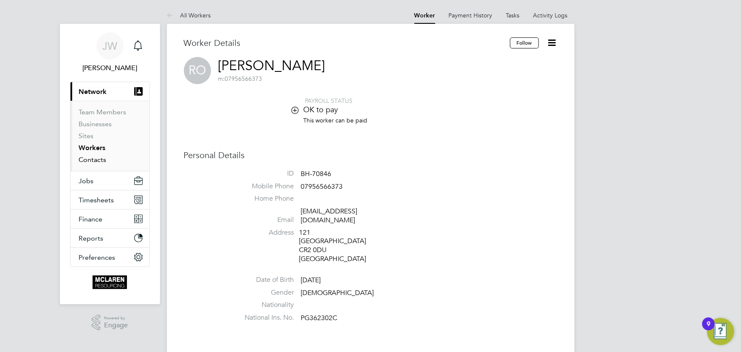
click at [85, 160] on link "Contacts" at bounding box center [93, 159] width 28 height 8
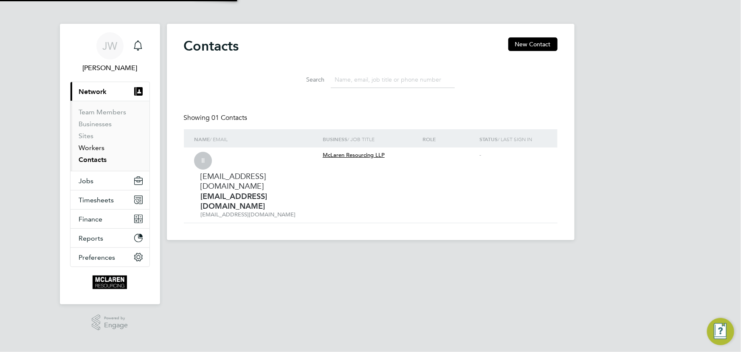
click at [85, 147] on link "Workers" at bounding box center [92, 148] width 26 height 8
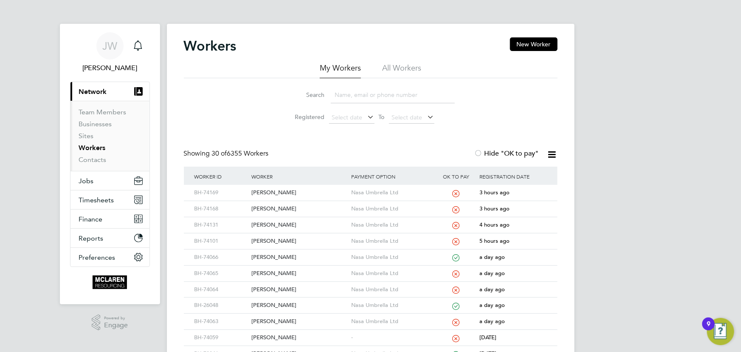
click at [363, 96] on input at bounding box center [393, 95] width 124 height 17
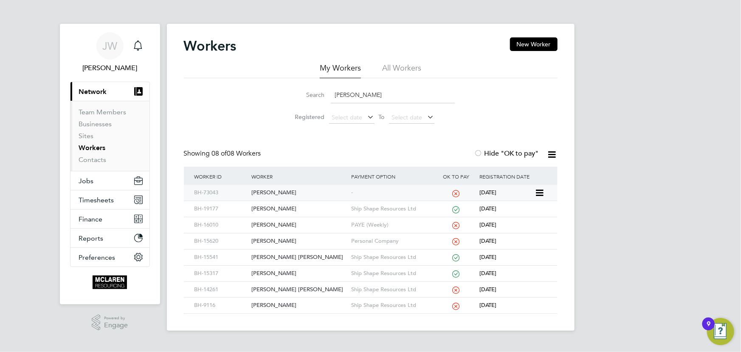
click at [265, 190] on div "Juan Pena" at bounding box center [299, 193] width 100 height 16
drag, startPoint x: 353, startPoint y: 93, endPoint x: 309, endPoint y: 102, distance: 45.4
click at [309, 102] on div "Search juan" at bounding box center [371, 95] width 168 height 17
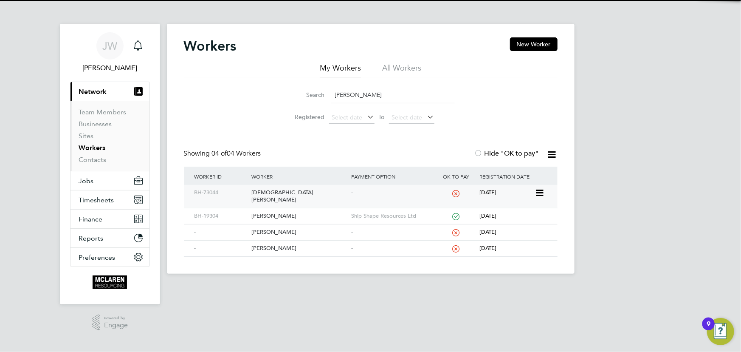
click at [278, 192] on div "Christian Rees" at bounding box center [299, 196] width 100 height 23
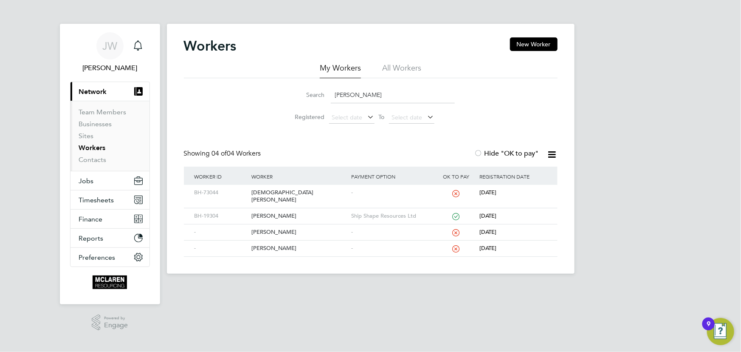
drag, startPoint x: 365, startPoint y: 97, endPoint x: 273, endPoint y: 53, distance: 101.8
click at [311, 97] on div "Search rees" at bounding box center [371, 95] width 168 height 17
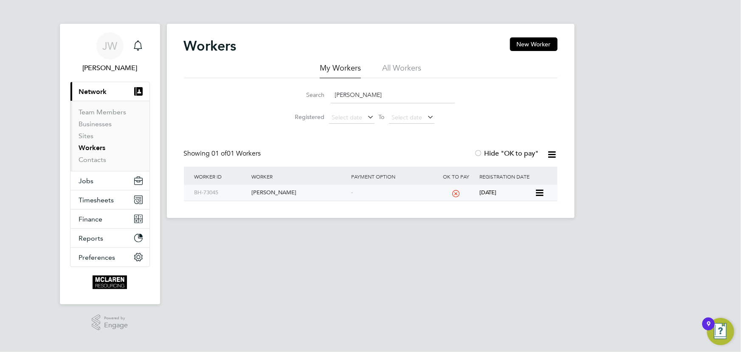
drag, startPoint x: 262, startPoint y: 192, endPoint x: 288, endPoint y: 192, distance: 26.8
click at [263, 192] on div "[PERSON_NAME]" at bounding box center [299, 193] width 100 height 16
drag, startPoint x: 397, startPoint y: 97, endPoint x: 293, endPoint y: 99, distance: 104.5
click at [293, 99] on div "Search james asterley" at bounding box center [371, 95] width 168 height 17
click at [268, 192] on div "[PERSON_NAME]" at bounding box center [299, 193] width 100 height 16
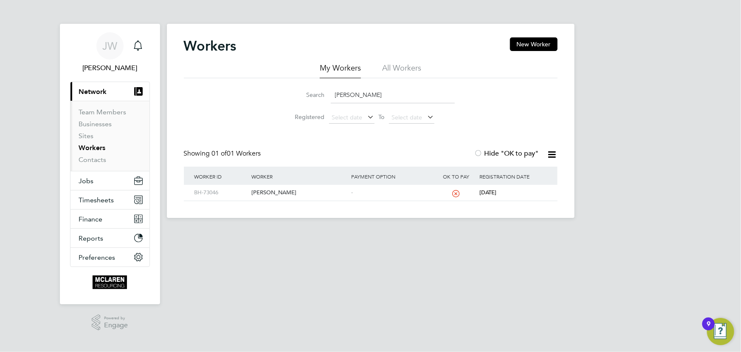
drag, startPoint x: 292, startPoint y: 99, endPoint x: 265, endPoint y: 56, distance: 50.9
click at [291, 98] on div "Search jack anderson" at bounding box center [371, 95] width 168 height 17
click at [268, 191] on div "[PERSON_NAME]" at bounding box center [299, 193] width 100 height 16
drag, startPoint x: 364, startPoint y: 95, endPoint x: 297, endPoint y: 79, distance: 69.4
click at [311, 106] on li "Search luca bar" at bounding box center [370, 94] width 189 height 25
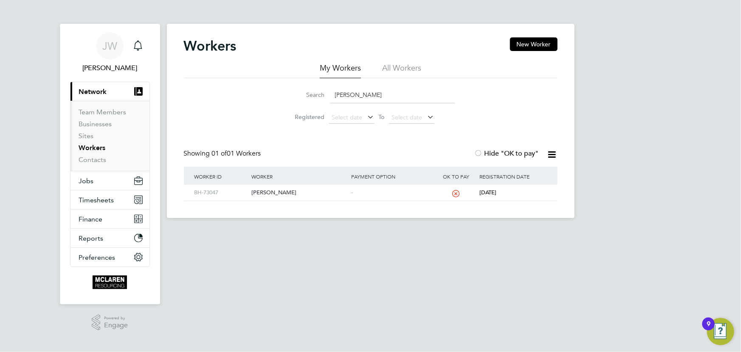
drag, startPoint x: 367, startPoint y: 92, endPoint x: 311, endPoint y: 96, distance: 55.4
click at [311, 96] on div "Search luca barb" at bounding box center [371, 95] width 168 height 17
click at [274, 191] on div "[PERSON_NAME]" at bounding box center [299, 193] width 100 height 16
click at [280, 192] on div "Teddy Horsefield" at bounding box center [299, 193] width 100 height 16
drag, startPoint x: 372, startPoint y: 93, endPoint x: 314, endPoint y: 85, distance: 58.3
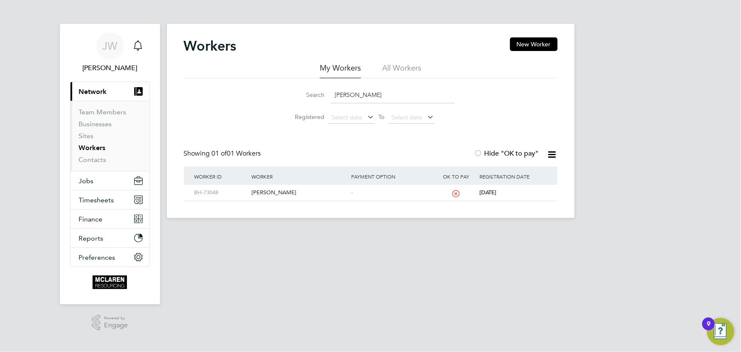
click at [316, 96] on div "Search teddy hor" at bounding box center [371, 95] width 168 height 17
click at [276, 190] on div "Andrew Neave" at bounding box center [299, 193] width 100 height 16
drag, startPoint x: 385, startPoint y: 93, endPoint x: 305, endPoint y: 98, distance: 79.6
click at [305, 98] on div "Search andrew neave" at bounding box center [371, 95] width 168 height 17
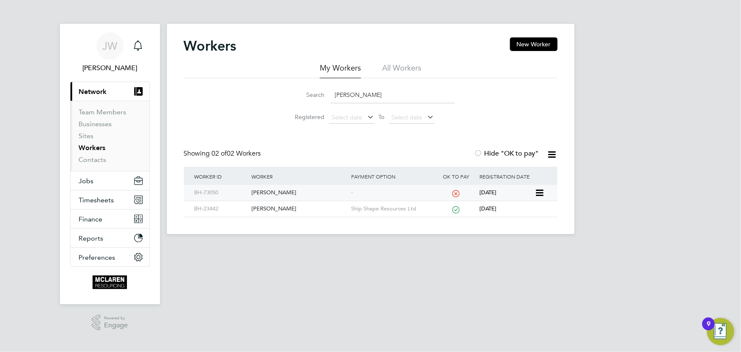
click at [288, 192] on div "David Mcculloch" at bounding box center [299, 193] width 100 height 16
drag, startPoint x: 381, startPoint y: 93, endPoint x: 266, endPoint y: 81, distance: 116.2
click at [268, 93] on div "Search david mc Registered Select date To Select date" at bounding box center [371, 103] width 374 height 50
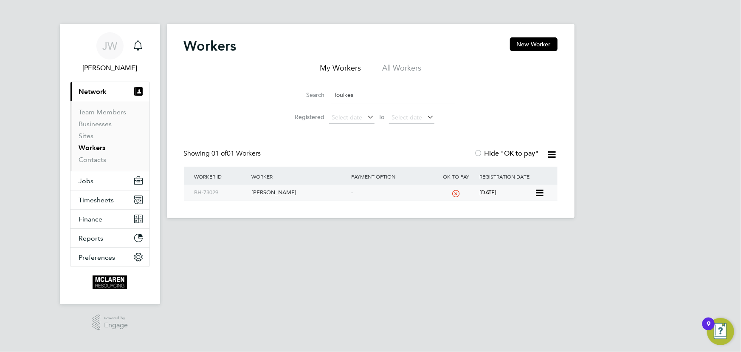
click at [256, 188] on div "Michael Foulkes" at bounding box center [299, 193] width 100 height 16
drag, startPoint x: 302, startPoint y: 98, endPoint x: 295, endPoint y: 98, distance: 6.4
click at [295, 98] on div "Search foulkes" at bounding box center [371, 95] width 168 height 17
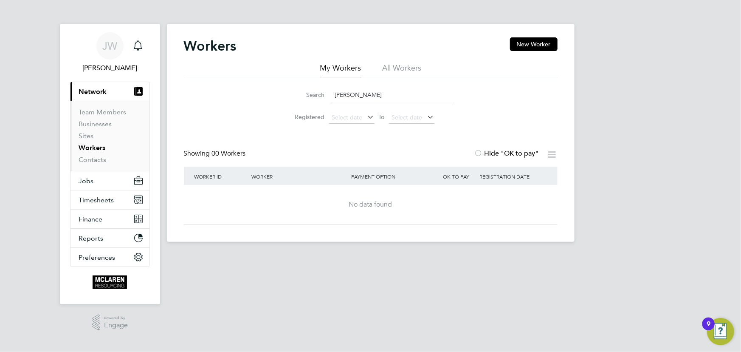
drag, startPoint x: 318, startPoint y: 103, endPoint x: 296, endPoint y: 105, distance: 22.6
click at [296, 105] on li "Search john austi" at bounding box center [370, 94] width 189 height 25
type input "c"
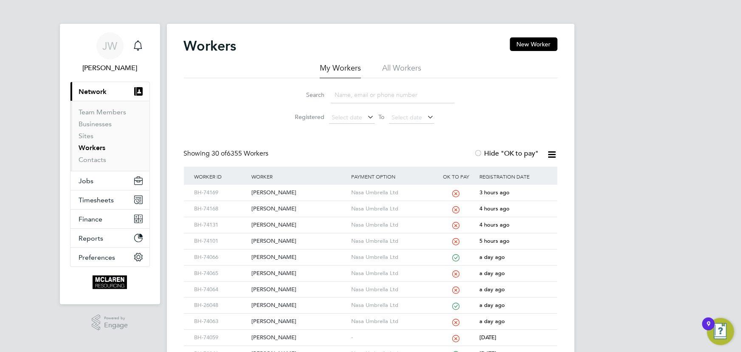
click at [354, 99] on input at bounding box center [393, 95] width 124 height 17
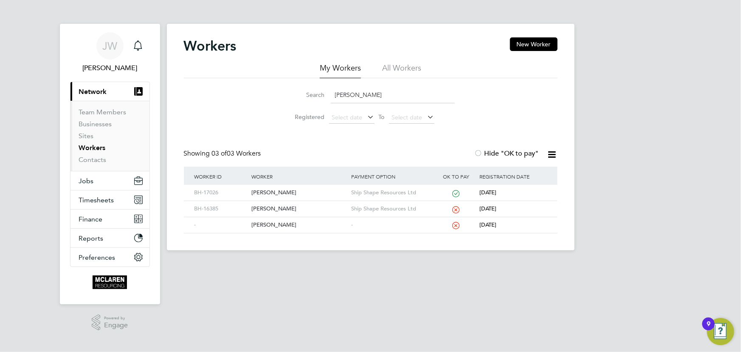
type input "rory"
click at [87, 157] on link "Contacts" at bounding box center [93, 159] width 28 height 8
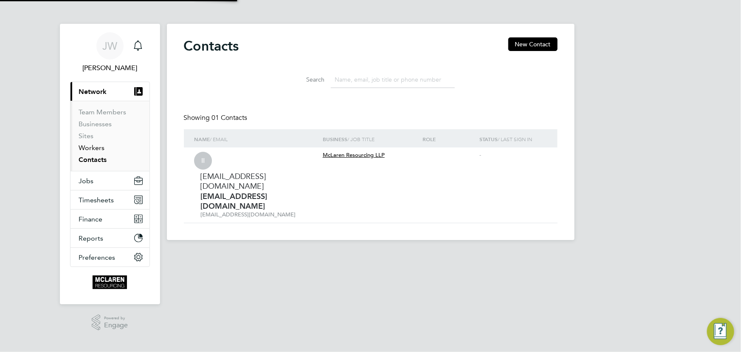
click at [91, 149] on link "Workers" at bounding box center [92, 148] width 26 height 8
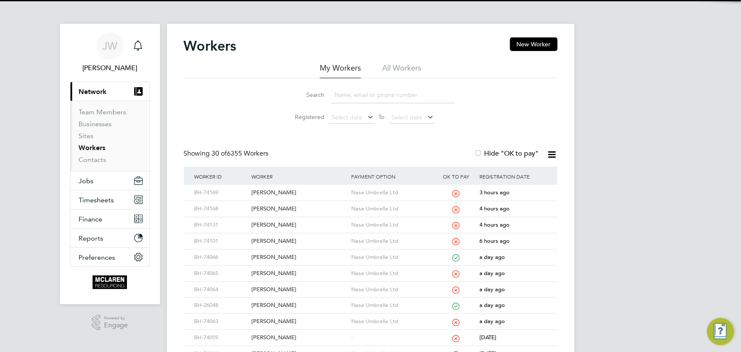
click at [525, 41] on button "New Worker" at bounding box center [534, 44] width 48 height 14
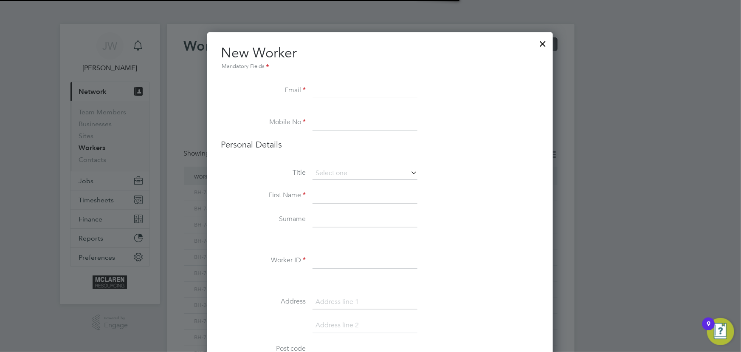
scroll to position [962, 346]
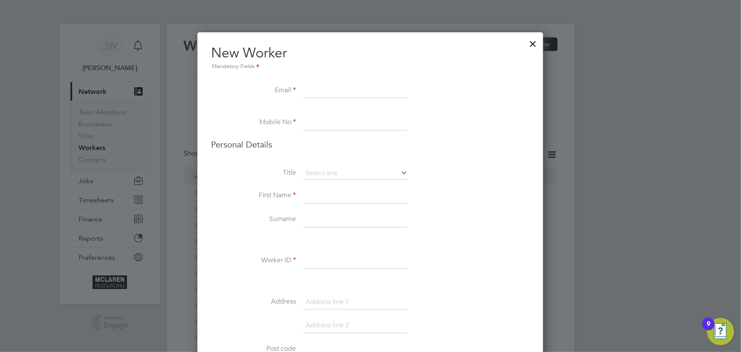
paste input "rory@frost-solutions.co.uk"
type input "rory@frost-solutions.co.uk"
click at [322, 198] on input at bounding box center [355, 195] width 105 height 15
paste input "7369227394"
click at [303, 123] on input "7369227394" at bounding box center [355, 122] width 105 height 15
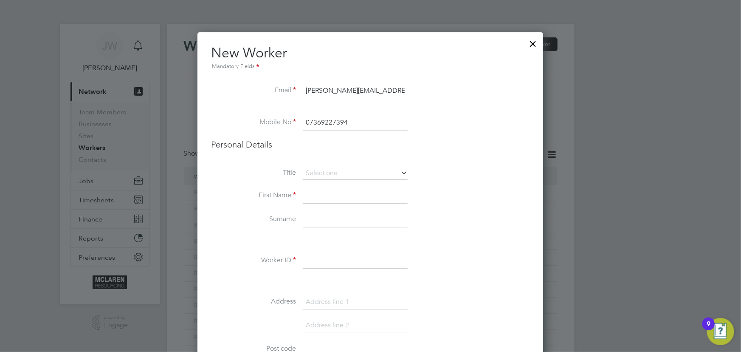
type input "07369227394"
click at [327, 192] on input at bounding box center [355, 195] width 105 height 15
type input "Rory"
drag, startPoint x: 324, startPoint y: 221, endPoint x: 318, endPoint y: 210, distance: 12.2
click at [324, 221] on input at bounding box center [355, 219] width 105 height 15
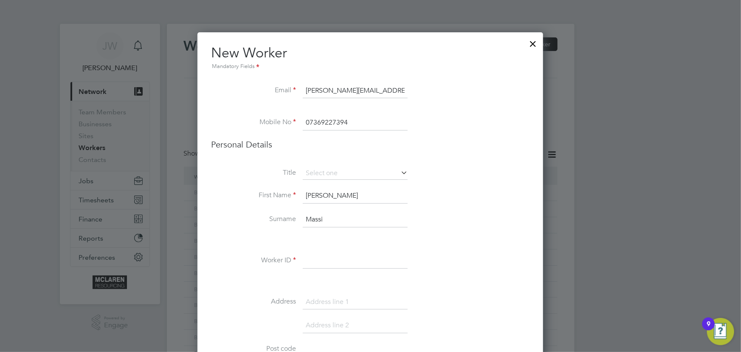
drag, startPoint x: 327, startPoint y: 221, endPoint x: 340, endPoint y: 213, distance: 15.2
click at [327, 221] on input "Massi" at bounding box center [355, 219] width 105 height 15
type input "Massie"
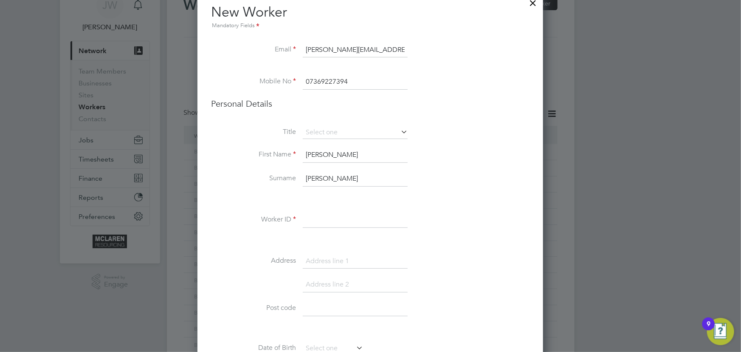
scroll to position [77, 0]
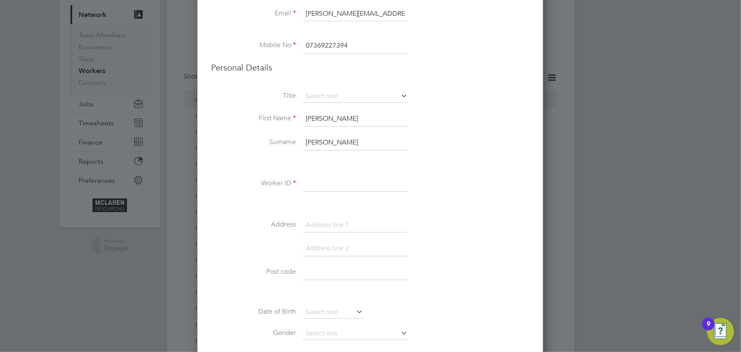
click at [334, 186] on input at bounding box center [355, 183] width 105 height 15
type input "BH-74254"
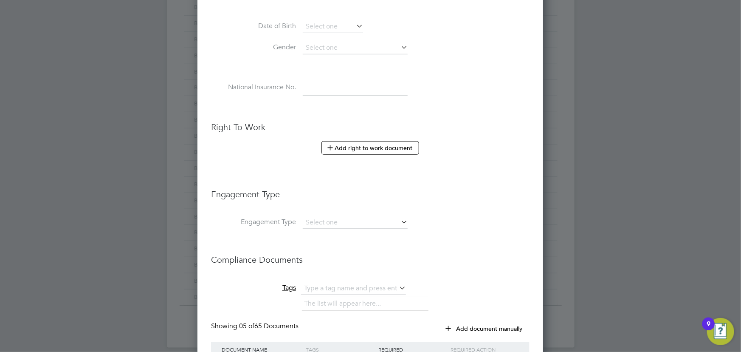
scroll to position [463, 0]
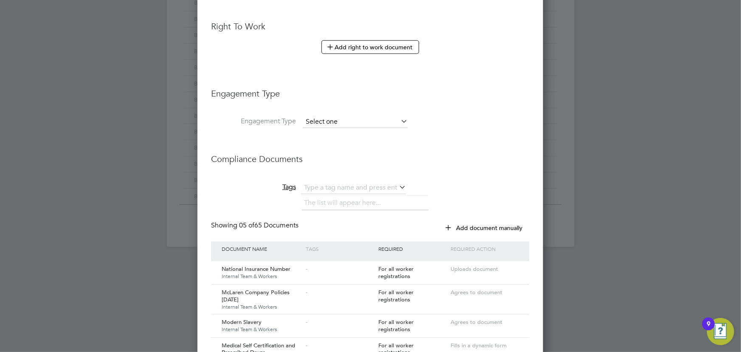
click at [329, 121] on input at bounding box center [355, 122] width 105 height 12
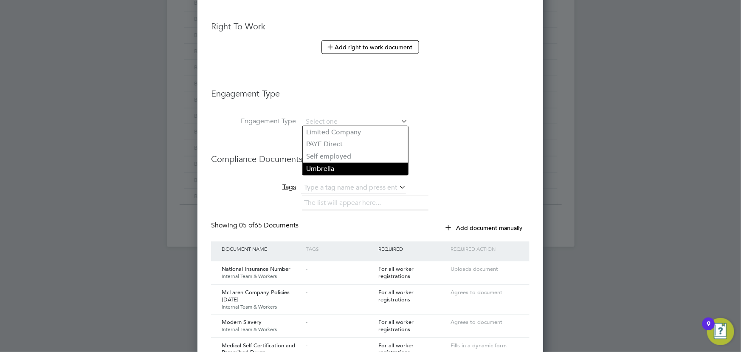
click at [329, 169] on li "Umbrella" at bounding box center [355, 169] width 105 height 12
type input "Umbrella"
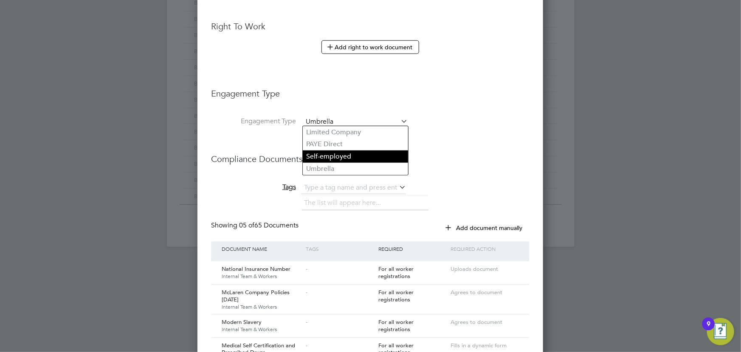
scroll to position [1179, 346]
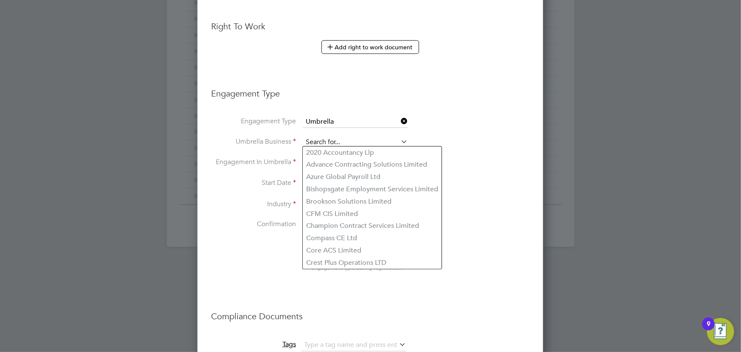
click at [327, 140] on input at bounding box center [355, 142] width 105 height 12
click at [399, 118] on icon at bounding box center [399, 121] width 0 height 12
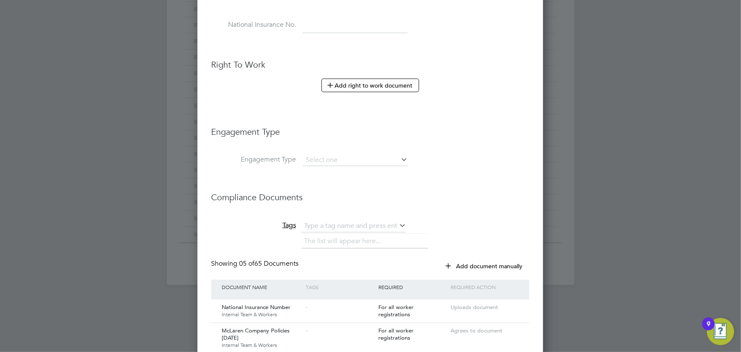
scroll to position [642, 0]
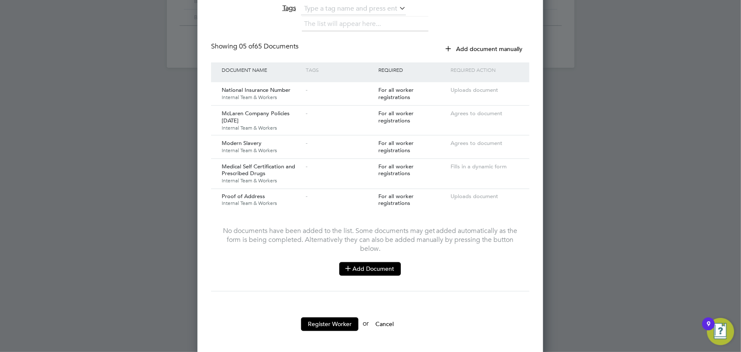
click at [379, 266] on button "Add Document" at bounding box center [370, 269] width 62 height 14
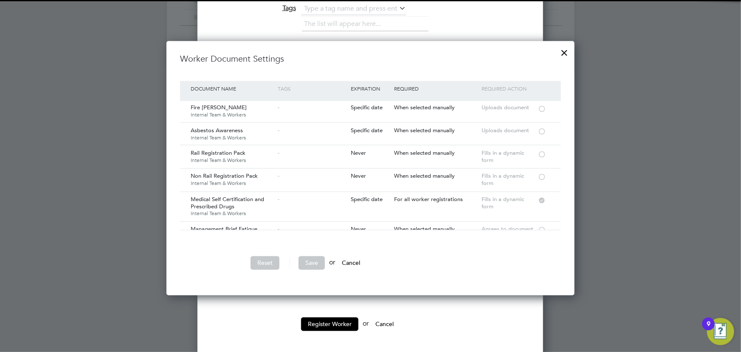
scroll to position [77, 0]
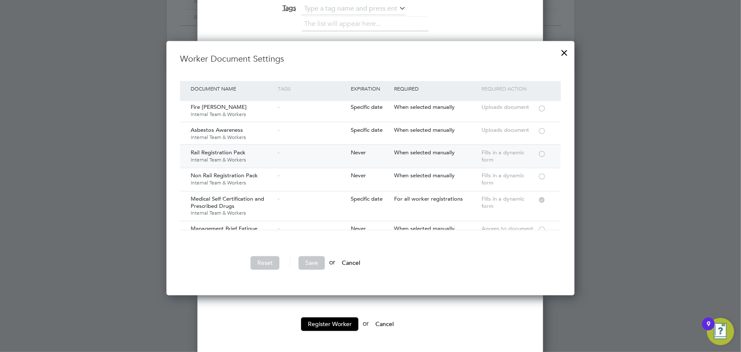
click at [542, 150] on div at bounding box center [542, 153] width 8 height 6
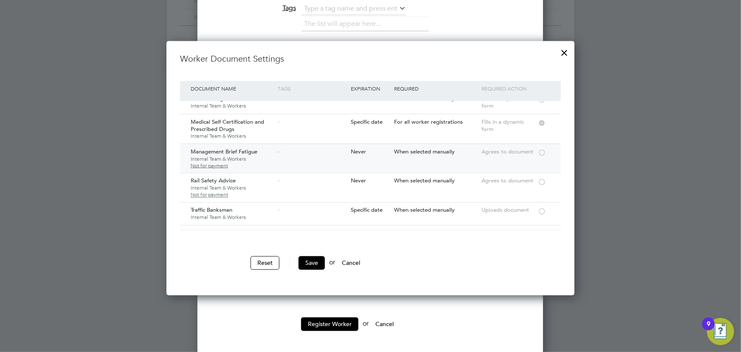
click at [541, 149] on div at bounding box center [542, 152] width 8 height 6
click at [540, 184] on div at bounding box center [542, 181] width 8 height 6
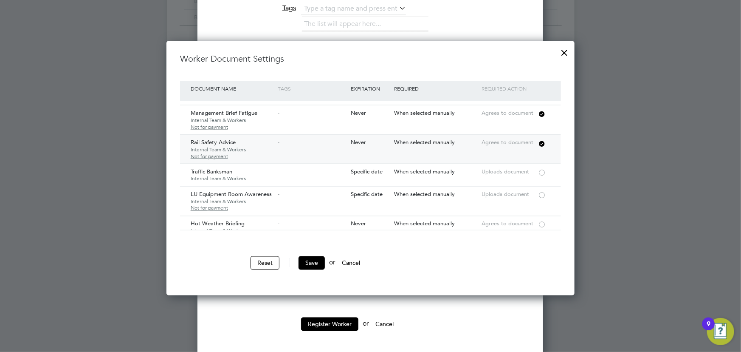
scroll to position [270, 0]
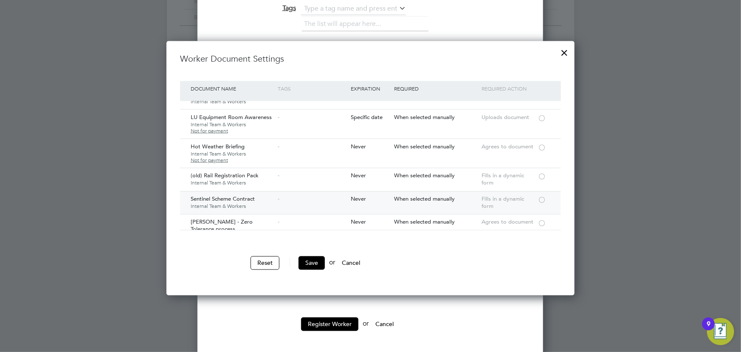
click at [543, 199] on div at bounding box center [542, 199] width 8 height 6
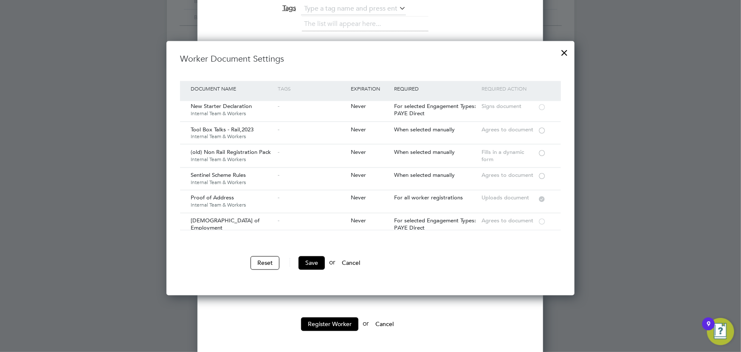
scroll to position [425, 0]
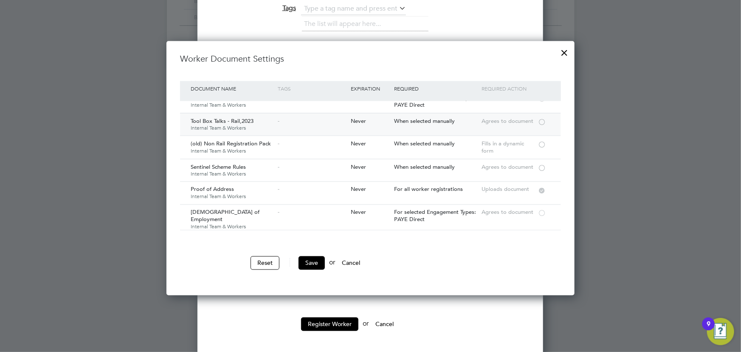
click at [541, 121] on div at bounding box center [542, 121] width 8 height 6
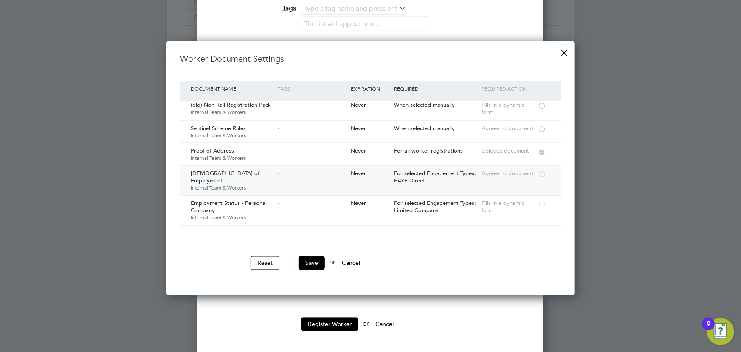
scroll to position [463, 0]
click at [542, 128] on div at bounding box center [542, 129] width 8 height 6
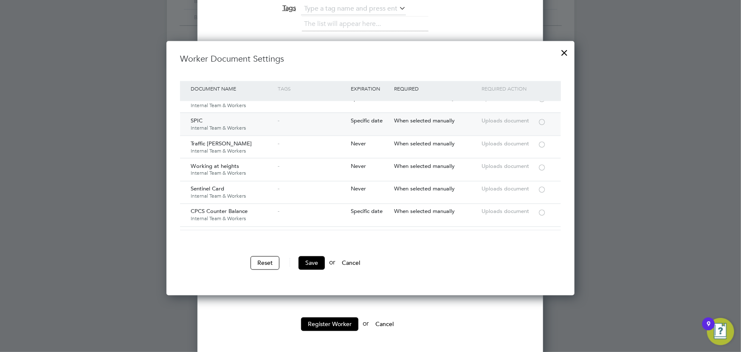
scroll to position [1390, 0]
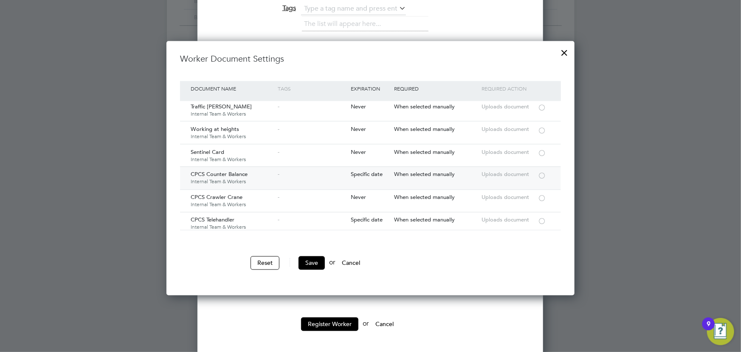
click at [543, 149] on div at bounding box center [542, 152] width 8 height 6
click at [317, 261] on button "Save" at bounding box center [312, 263] width 26 height 14
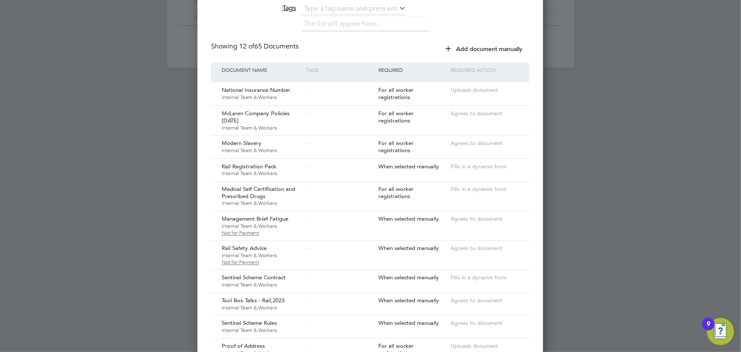
scroll to position [814, 0]
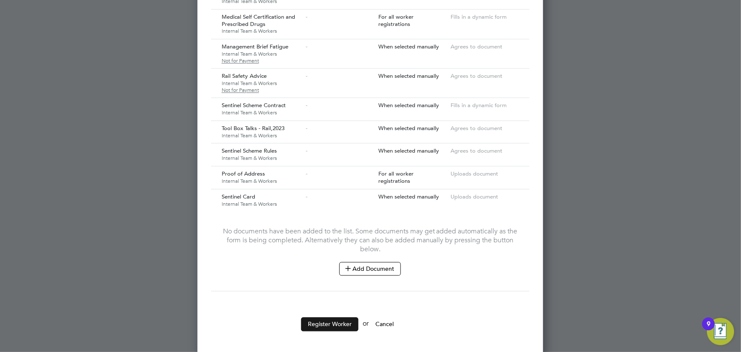
click at [342, 320] on button "Register Worker" at bounding box center [329, 324] width 57 height 14
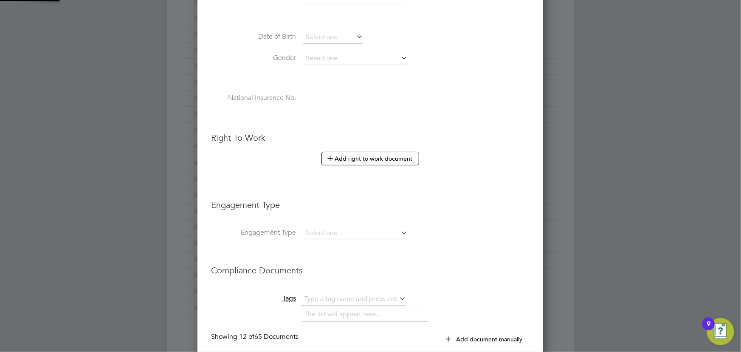
scroll to position [0, 0]
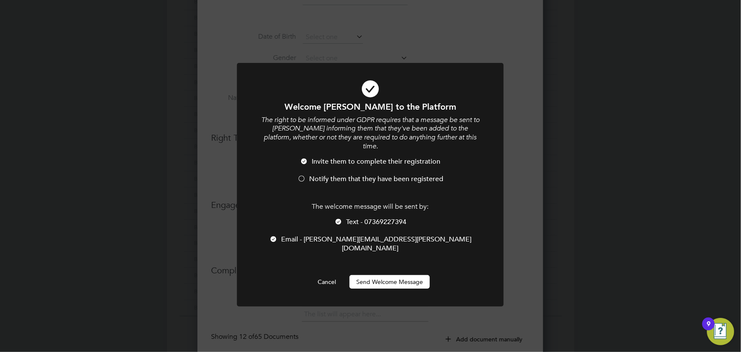
click at [388, 275] on button "Send Welcome Message" at bounding box center [390, 282] width 80 height 14
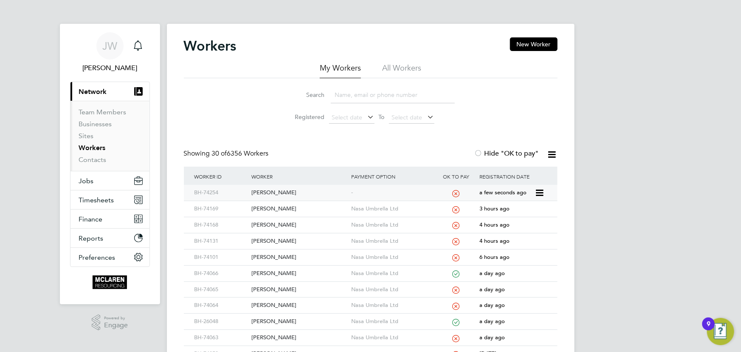
click at [272, 191] on div "Rory Massie" at bounding box center [299, 193] width 100 height 16
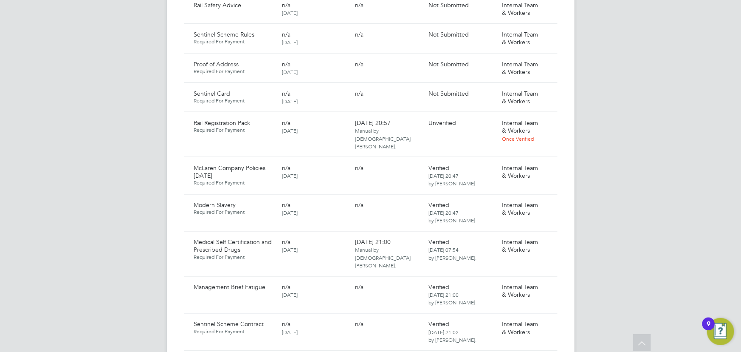
scroll to position [502, 0]
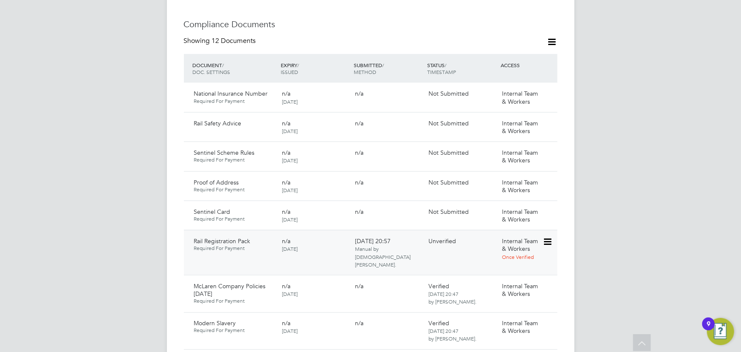
click at [549, 237] on icon at bounding box center [547, 242] width 8 height 10
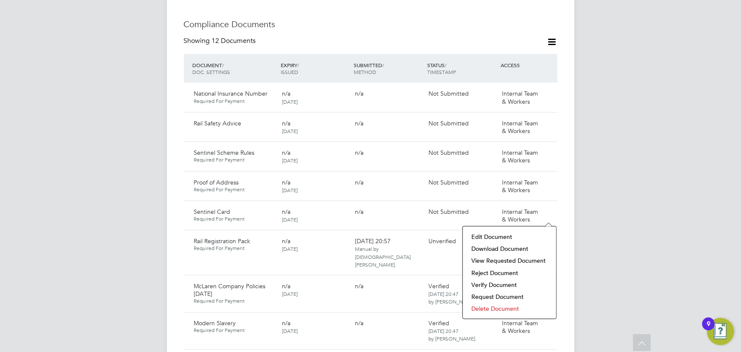
click at [518, 251] on li "Download Document" at bounding box center [509, 249] width 85 height 12
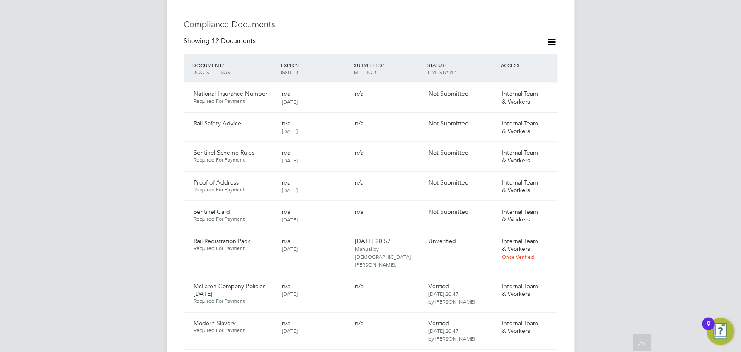
click at [662, 147] on div "[PERSON_NAME] Notifications Applications: Current page: Network Team Members Bu…" at bounding box center [370, 269] width 741 height 1543
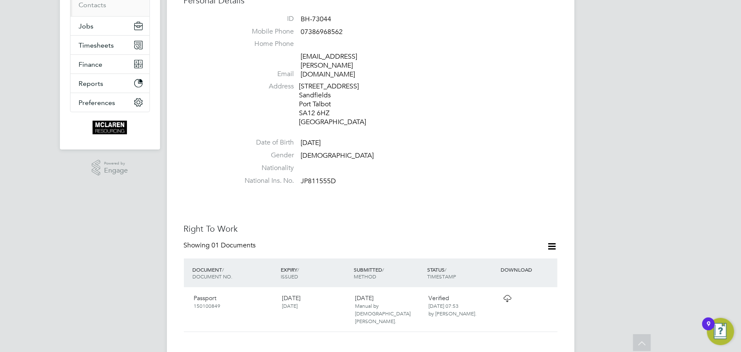
scroll to position [77, 0]
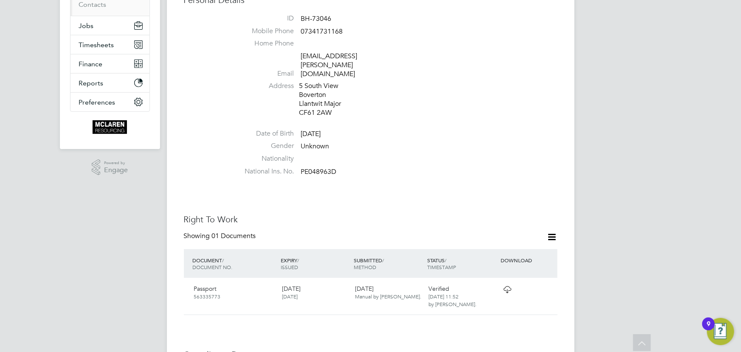
scroll to position [77, 0]
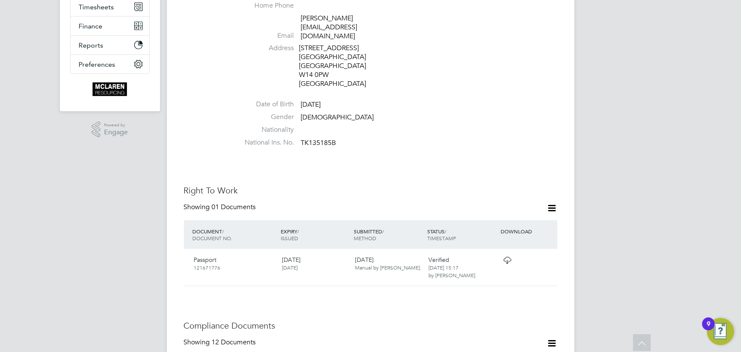
scroll to position [38, 0]
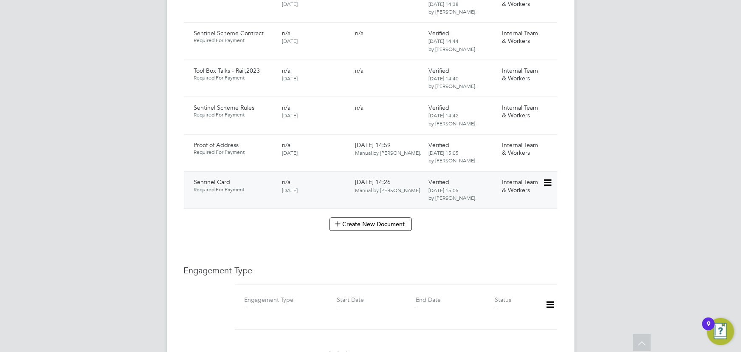
scroll to position [811, 0]
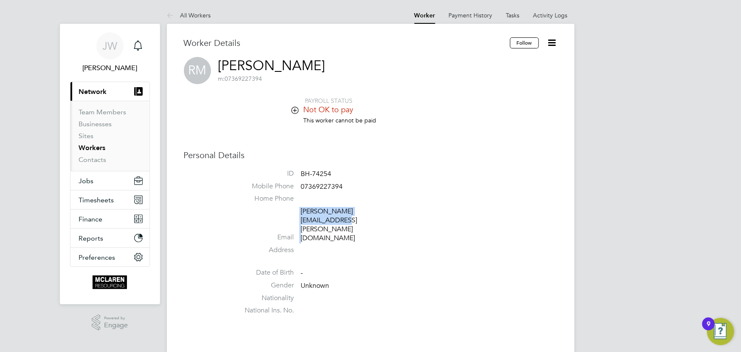
drag, startPoint x: 298, startPoint y: 212, endPoint x: 386, endPoint y: 212, distance: 88.4
click at [386, 212] on li "Email rory@frost-solutions.co.uk" at bounding box center [396, 226] width 323 height 39
copy li "rory@frost-solutions.co.uk"
click at [543, 12] on link "Activity Logs" at bounding box center [551, 15] width 34 height 8
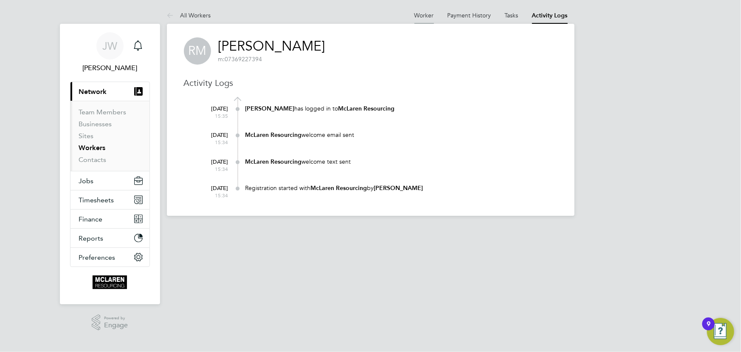
click at [424, 15] on link "Worker" at bounding box center [425, 15] width 20 height 8
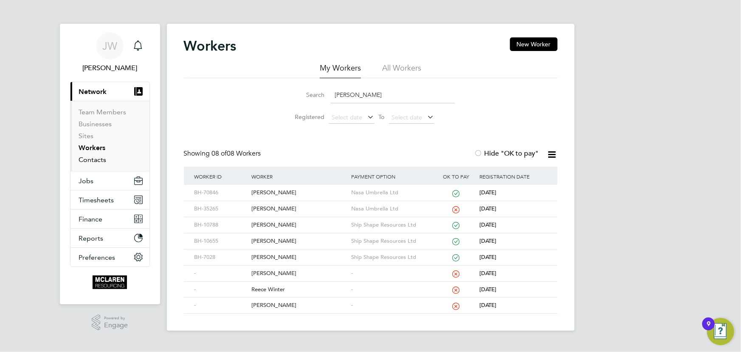
click at [97, 162] on link "Contacts" at bounding box center [93, 159] width 28 height 8
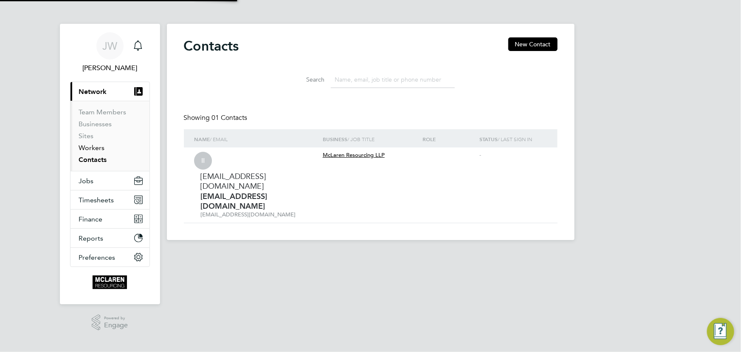
click at [93, 147] on link "Workers" at bounding box center [92, 148] width 26 height 8
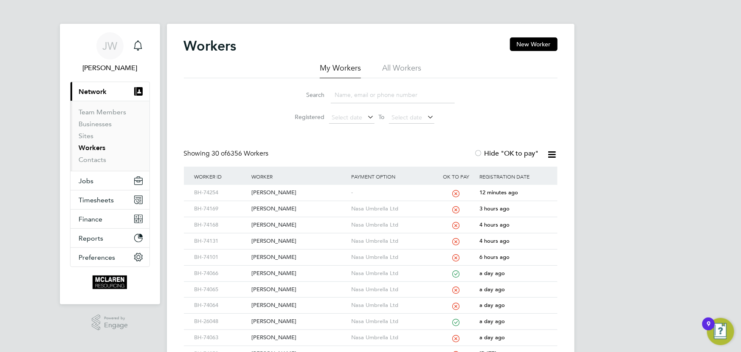
click at [345, 97] on input at bounding box center [393, 95] width 124 height 17
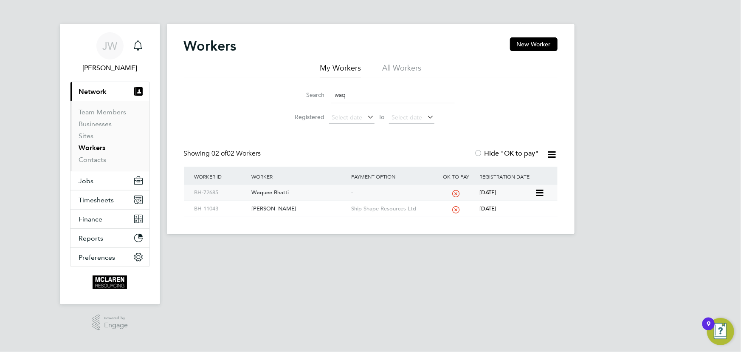
type input "waq"
click at [296, 193] on div "Waquee Bhatti" at bounding box center [299, 193] width 100 height 16
click at [90, 159] on link "Contacts" at bounding box center [93, 159] width 28 height 8
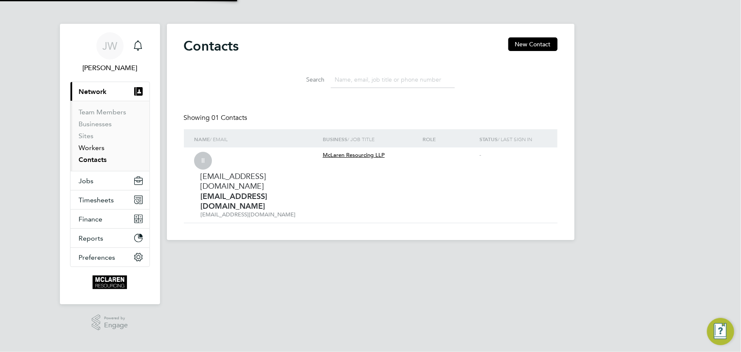
click at [91, 151] on link "Workers" at bounding box center [92, 148] width 26 height 8
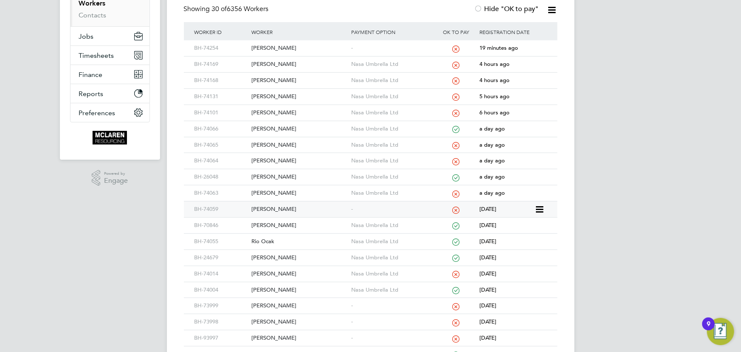
scroll to position [193, 0]
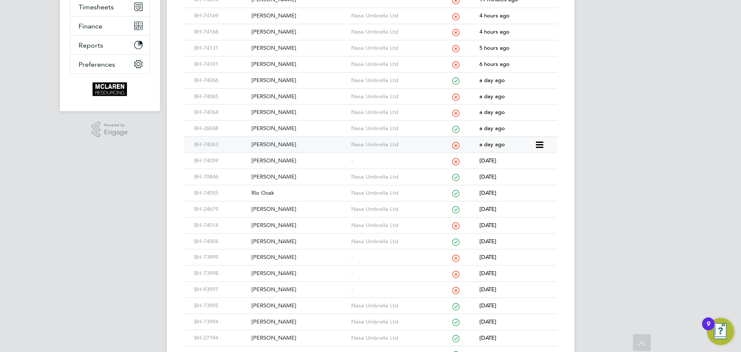
click at [277, 143] on div "Jack Stevenson" at bounding box center [299, 145] width 100 height 16
click at [277, 226] on div "Daniel Mcneill" at bounding box center [299, 226] width 100 height 16
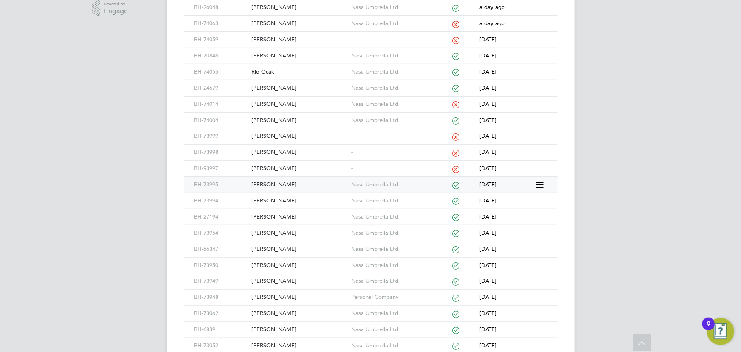
scroll to position [370, 0]
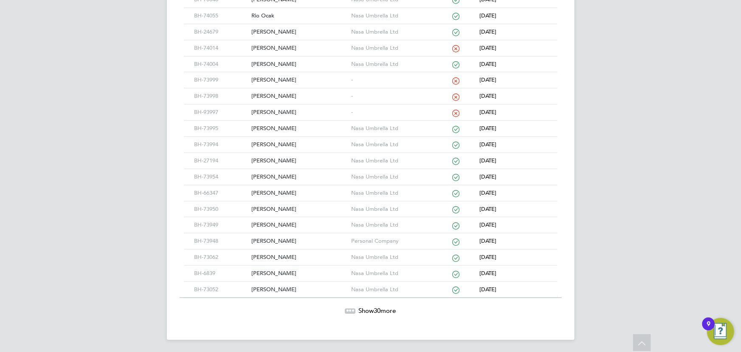
drag, startPoint x: 372, startPoint y: 310, endPoint x: 426, endPoint y: 287, distance: 58.6
click at [372, 310] on span "Show 30 more" at bounding box center [377, 310] width 37 height 8
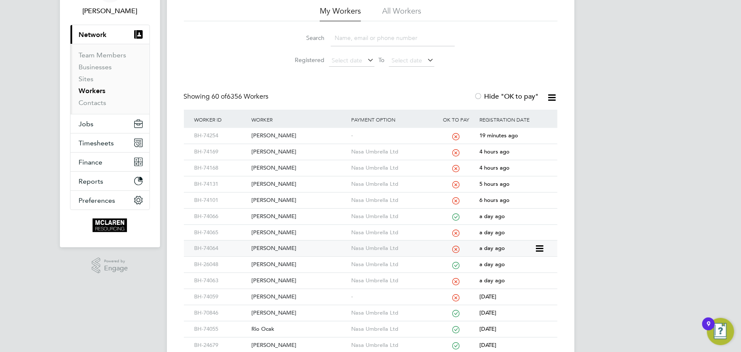
scroll to position [116, 0]
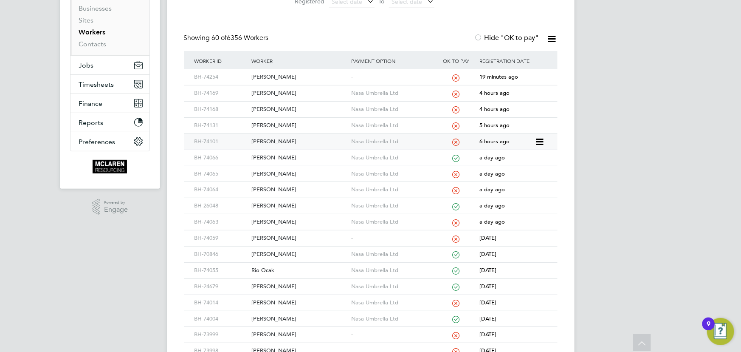
click at [270, 138] on div "Kieron Garmson" at bounding box center [299, 142] width 100 height 16
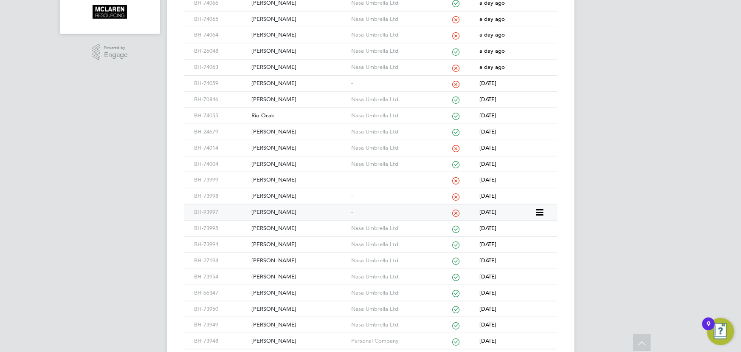
scroll to position [193, 0]
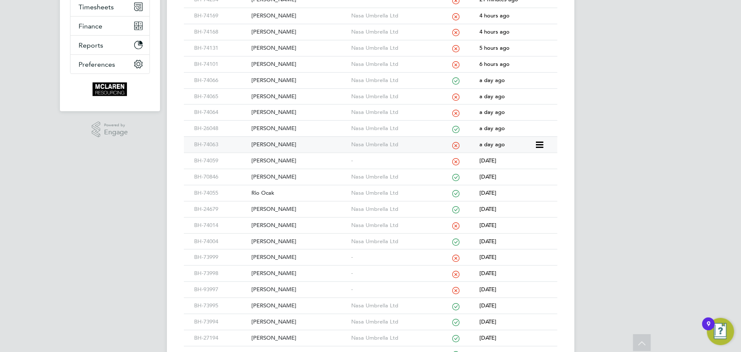
click at [289, 144] on div "[PERSON_NAME]" at bounding box center [299, 145] width 100 height 16
click at [280, 113] on div "Martin Henry" at bounding box center [299, 113] width 100 height 16
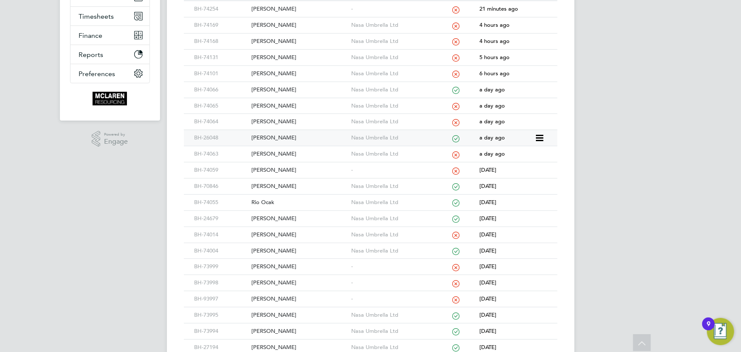
scroll to position [77, 0]
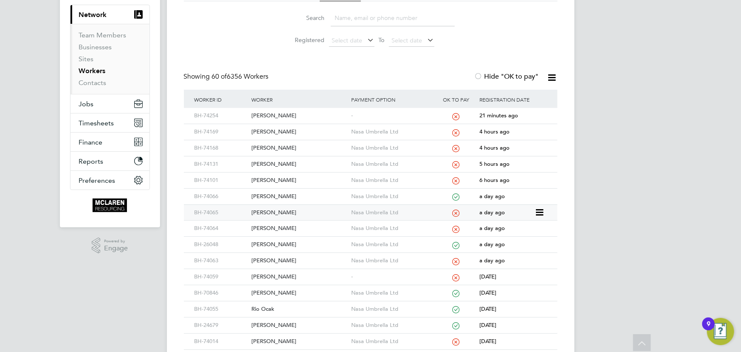
click at [255, 210] on div "Elliot Hunt" at bounding box center [299, 213] width 100 height 16
click at [277, 180] on div "[PERSON_NAME]" at bounding box center [299, 180] width 100 height 16
click at [302, 163] on div "Romeo Marian Irimita" at bounding box center [299, 164] width 100 height 16
click at [306, 147] on div "Nicolae Remus Niculescu" at bounding box center [299, 148] width 100 height 16
click at [291, 133] on div "Sean Goodman" at bounding box center [299, 132] width 100 height 16
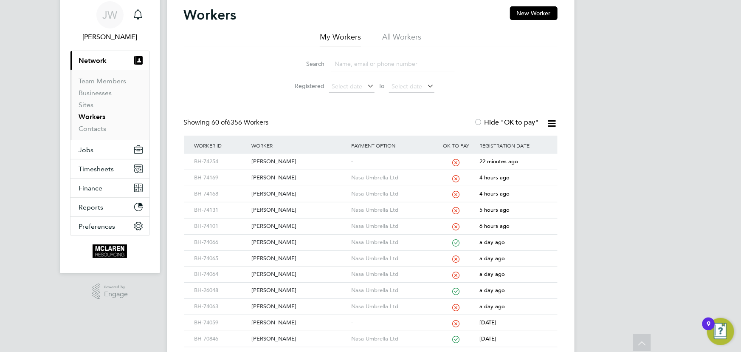
scroll to position [0, 0]
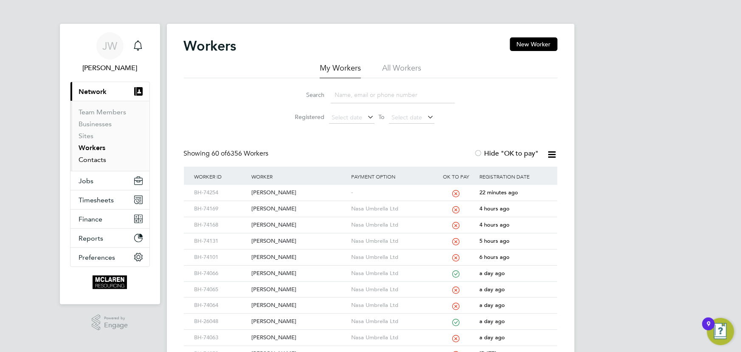
click at [100, 159] on link "Contacts" at bounding box center [93, 159] width 28 height 8
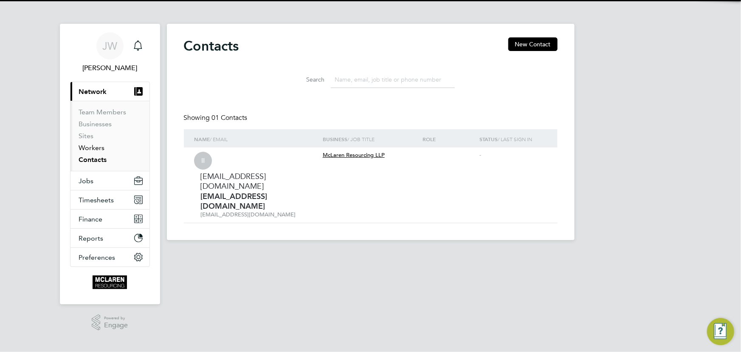
click at [98, 150] on link "Workers" at bounding box center [92, 148] width 26 height 8
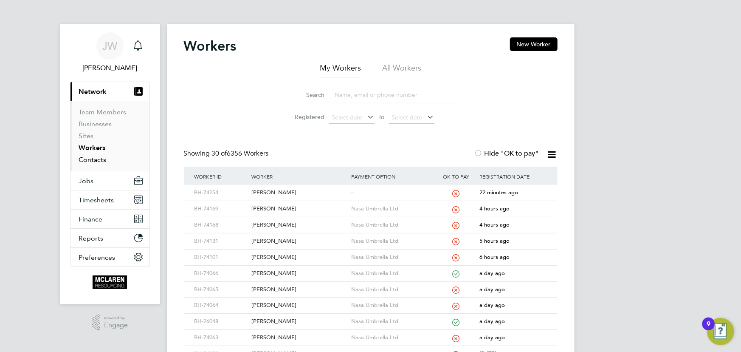
click at [94, 161] on link "Contacts" at bounding box center [93, 159] width 28 height 8
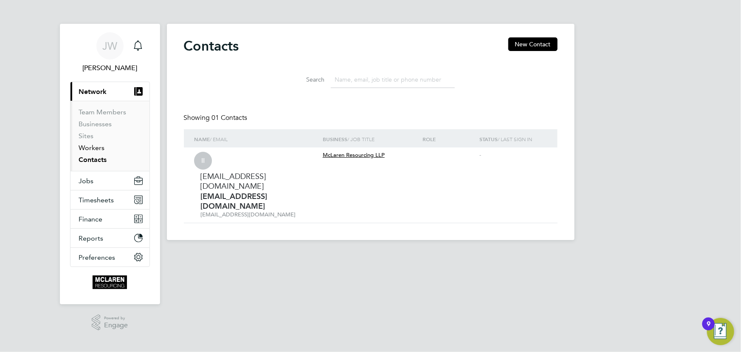
click at [102, 149] on link "Workers" at bounding box center [92, 148] width 26 height 8
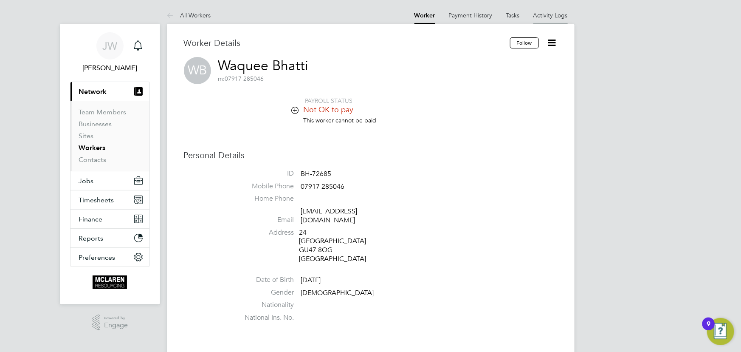
click at [551, 15] on link "Activity Logs" at bounding box center [551, 15] width 34 height 8
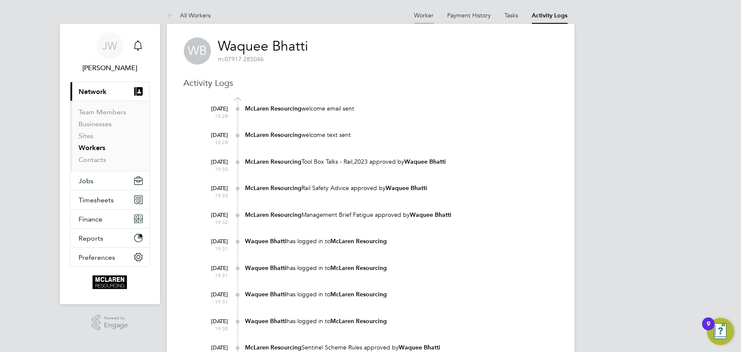
click at [421, 16] on link "Worker" at bounding box center [425, 15] width 20 height 8
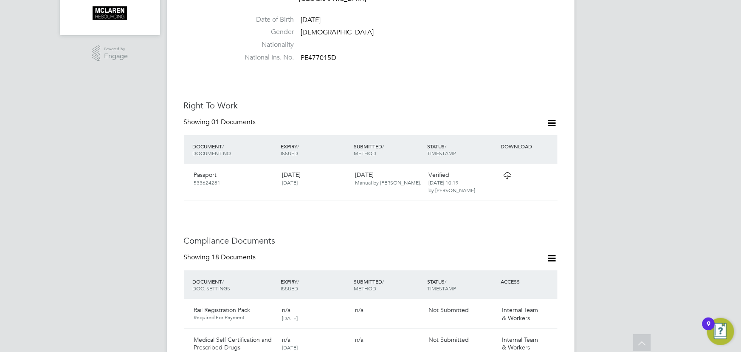
scroll to position [232, 0]
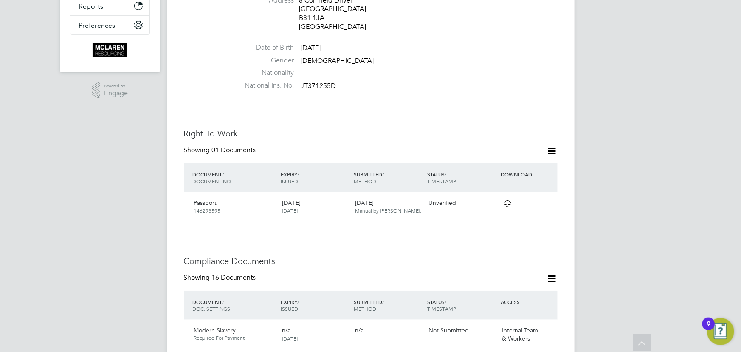
scroll to position [232, 0]
click at [550, 199] on icon at bounding box center [547, 204] width 8 height 10
click at [509, 257] on li "View Details" at bounding box center [520, 256] width 62 height 12
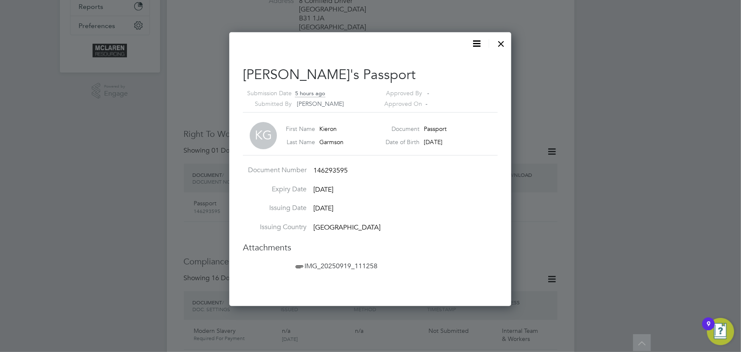
scroll to position [274, 283]
click at [335, 266] on span "IMG_20250919_111258" at bounding box center [336, 266] width 84 height 8
click at [500, 42] on div at bounding box center [501, 41] width 15 height 15
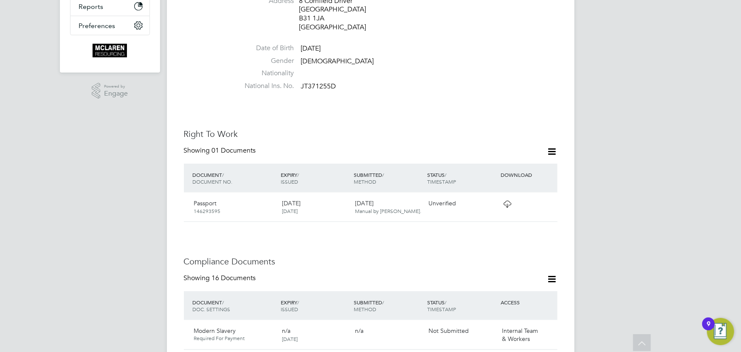
drag, startPoint x: 547, startPoint y: 194, endPoint x: 566, endPoint y: 207, distance: 23.2
click at [557, 199] on icon at bounding box center [561, 204] width 8 height 10
click at [516, 212] on li "Verify Document" at bounding box center [520, 215] width 62 height 12
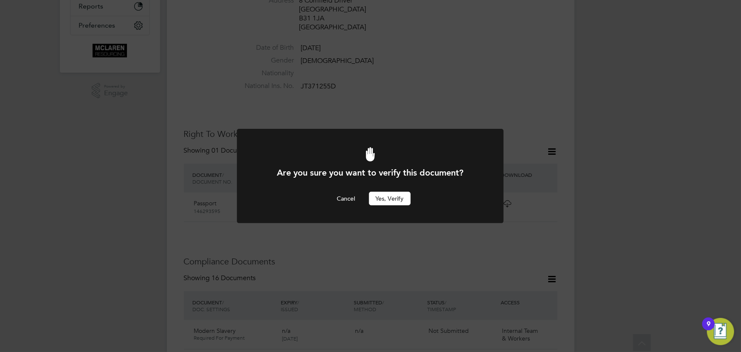
scroll to position [0, 0]
click at [404, 196] on button "Yes, verify" at bounding box center [390, 199] width 42 height 14
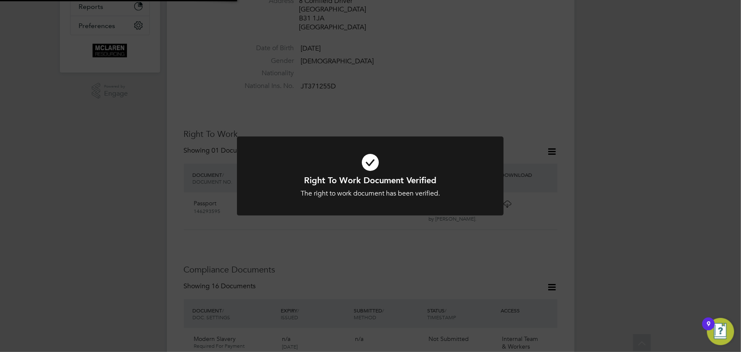
click at [650, 220] on div "Right To Work Document Verified The right to work document has been verified. C…" at bounding box center [370, 176] width 741 height 352
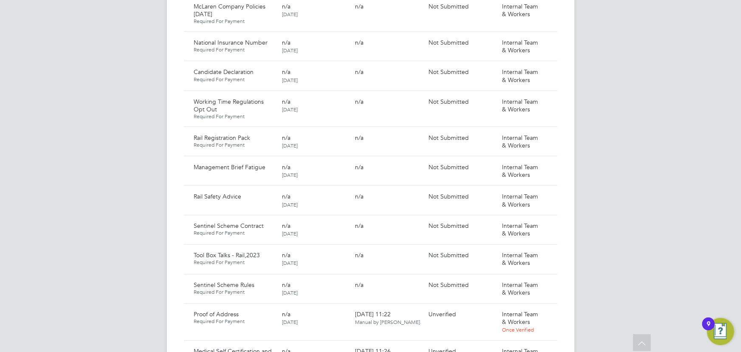
scroll to position [695, 0]
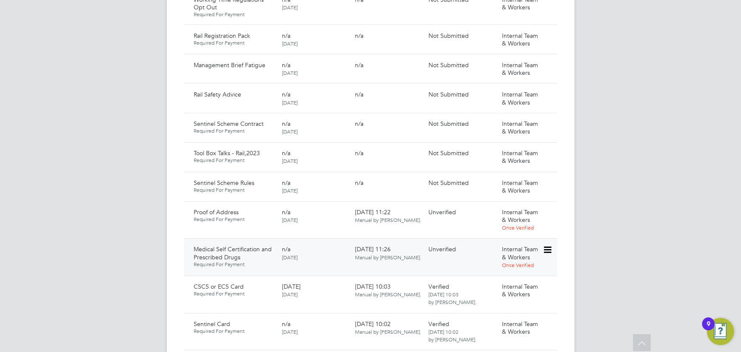
click at [547, 245] on icon at bounding box center [547, 250] width 8 height 10
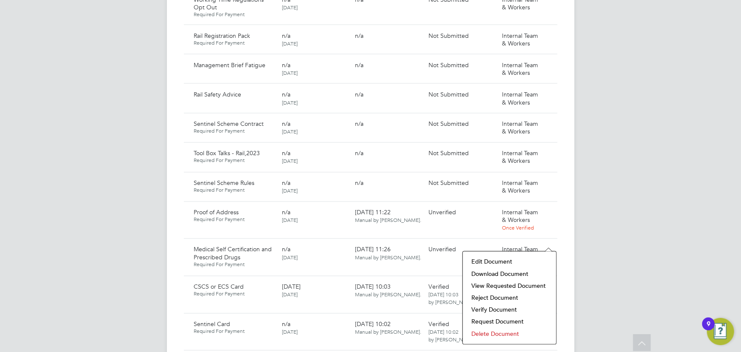
click at [496, 274] on li "Download Document" at bounding box center [509, 274] width 85 height 12
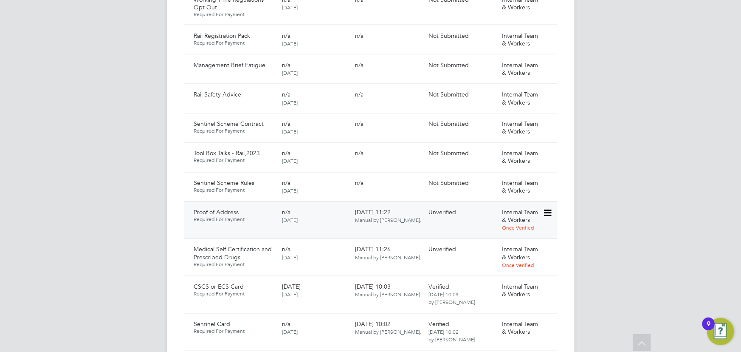
click at [549, 208] on icon at bounding box center [547, 213] width 8 height 10
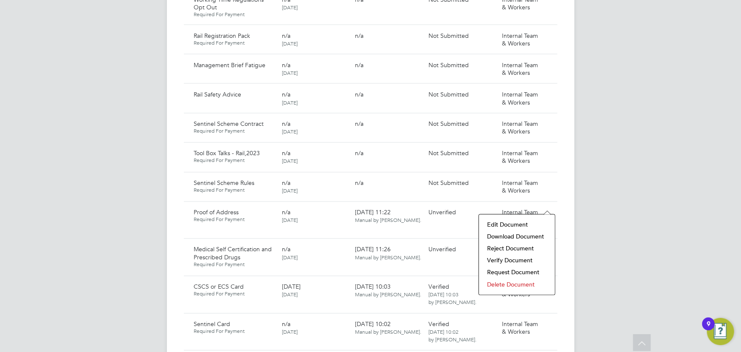
click at [502, 235] on li "Download Document" at bounding box center [517, 237] width 68 height 12
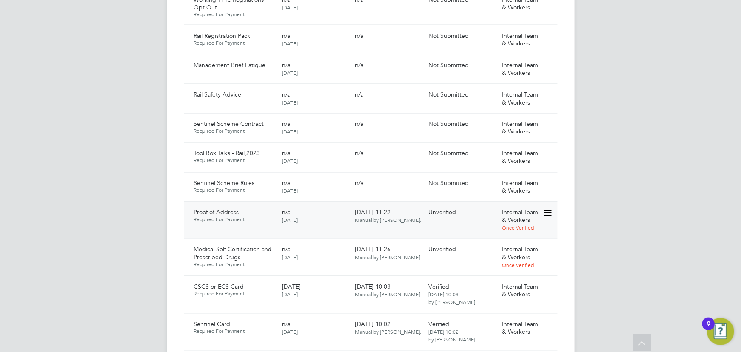
click at [551, 208] on icon at bounding box center [547, 213] width 8 height 10
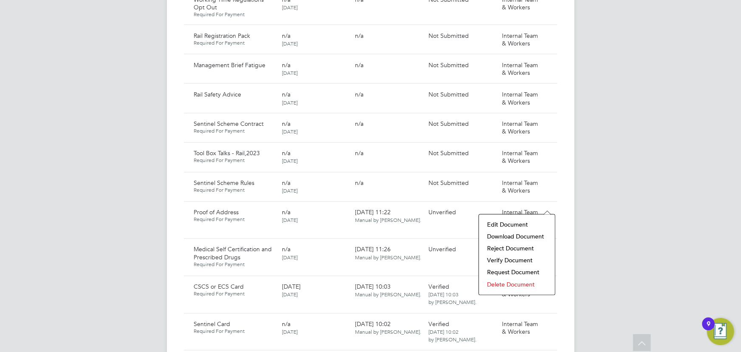
click at [510, 259] on li "Verify Document" at bounding box center [517, 260] width 68 height 12
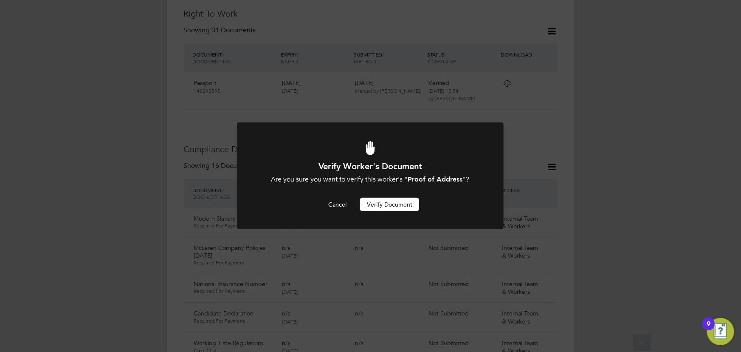
scroll to position [0, 0]
click at [407, 208] on button "Verify Document" at bounding box center [389, 205] width 59 height 14
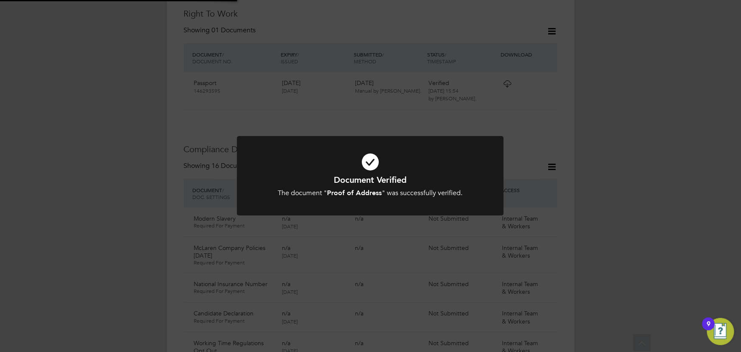
drag, startPoint x: 627, startPoint y: 203, endPoint x: 633, endPoint y: 215, distance: 12.2
click at [628, 203] on div "Document Verified The document " Proof of Address " was successfully verified. …" at bounding box center [370, 176] width 741 height 352
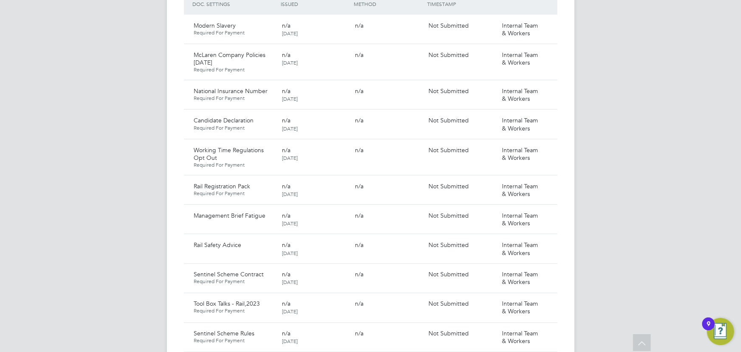
scroll to position [699, 0]
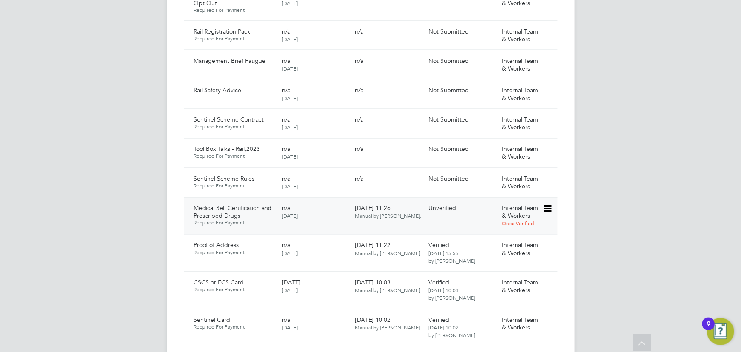
click at [546, 204] on icon at bounding box center [547, 209] width 8 height 10
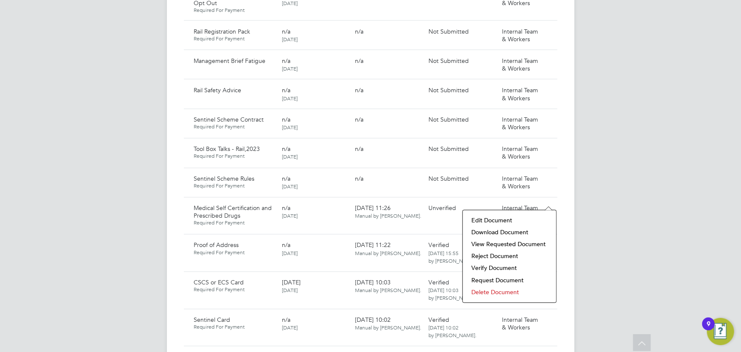
click at [499, 232] on li "Download Document" at bounding box center [509, 232] width 85 height 12
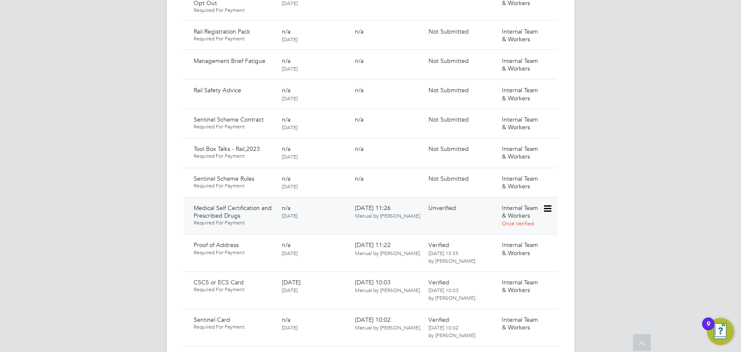
click at [551, 204] on icon at bounding box center [547, 209] width 8 height 10
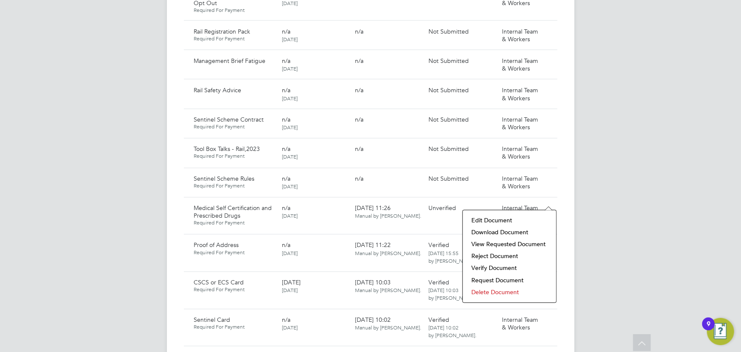
click at [505, 268] on li "Verify Document" at bounding box center [509, 268] width 85 height 12
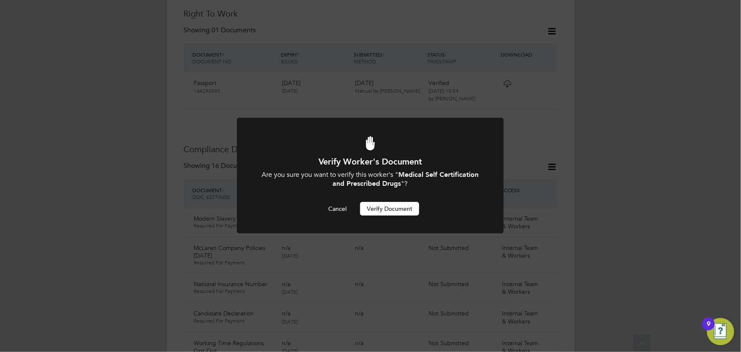
click at [381, 209] on button "Verify Document" at bounding box center [389, 209] width 59 height 14
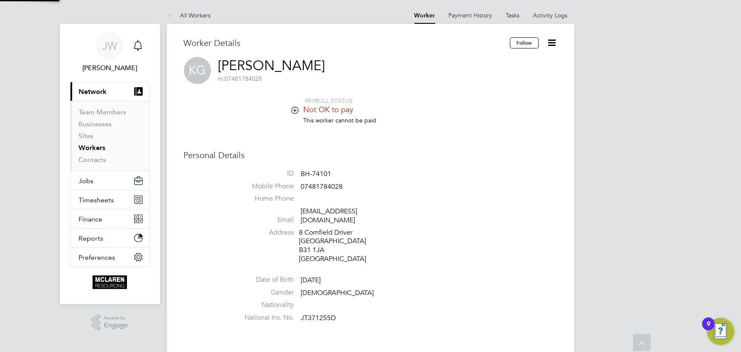
scroll to position [352, 0]
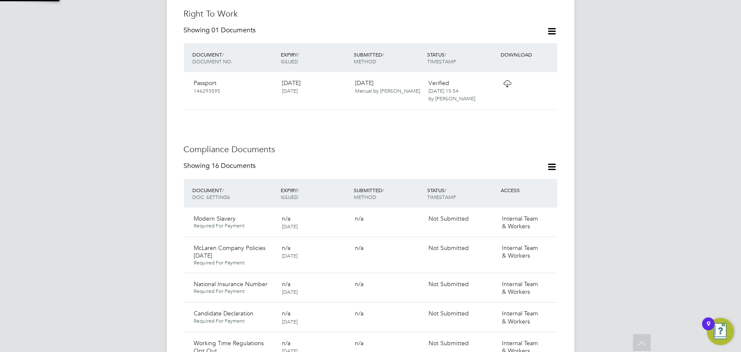
click at [0, 0] on div "Verify Worker's Document Are you sure you want to verify this worker's " Medica…" at bounding box center [0, 0] width 0 height 0
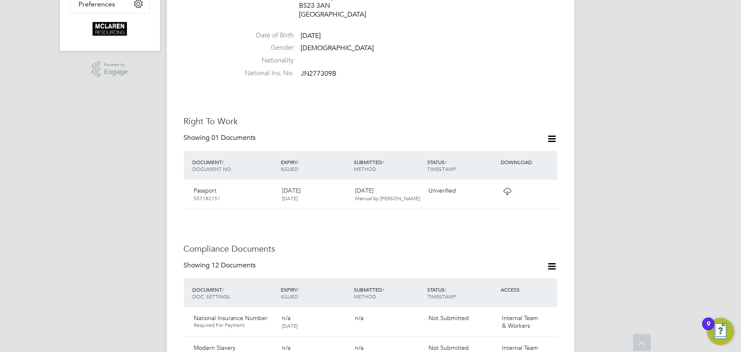
scroll to position [309, 0]
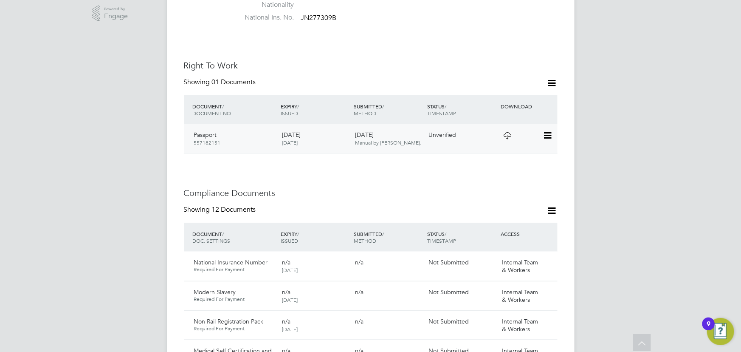
click at [550, 130] on icon at bounding box center [547, 135] width 8 height 10
click at [500, 186] on li "View Details" at bounding box center [520, 187] width 62 height 12
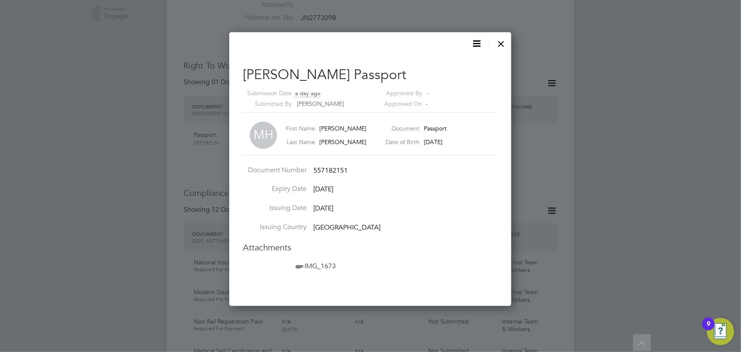
scroll to position [274, 283]
click at [317, 268] on span "IMG_1673" at bounding box center [315, 266] width 42 height 8
click at [500, 40] on div at bounding box center [501, 41] width 15 height 15
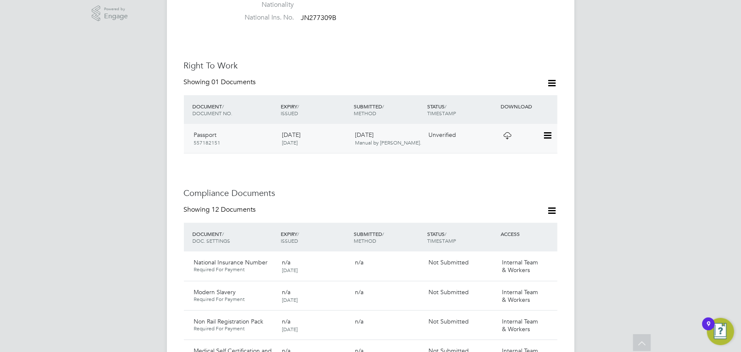
click at [548, 130] on icon at bounding box center [547, 135] width 8 height 10
click at [504, 144] on li "Verify Document" at bounding box center [520, 147] width 62 height 12
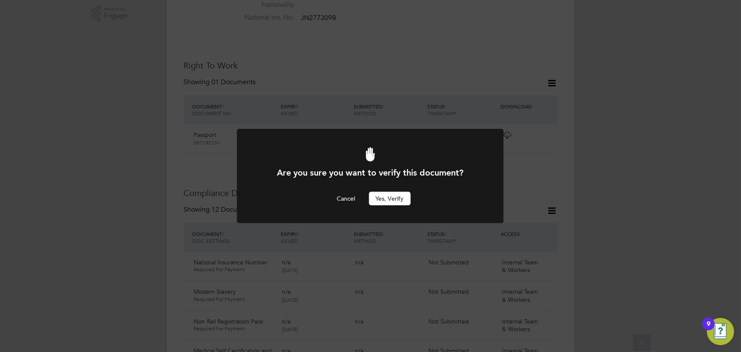
scroll to position [0, 0]
click at [400, 202] on button "Yes, verify" at bounding box center [390, 199] width 42 height 14
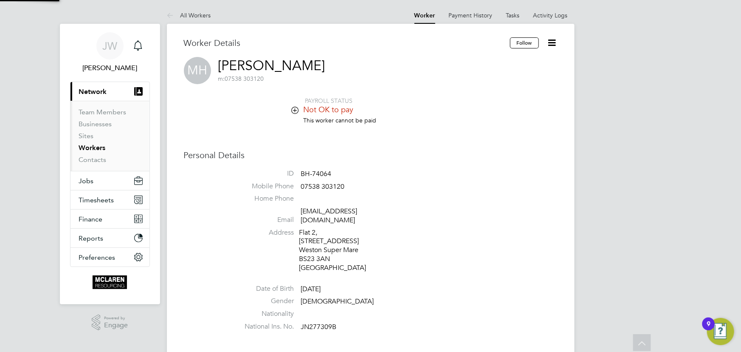
scroll to position [309, 0]
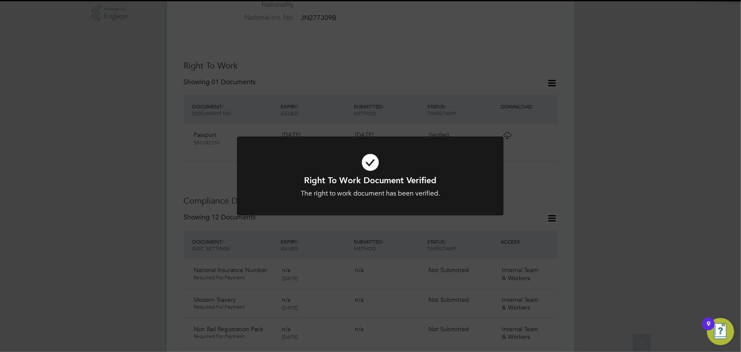
drag, startPoint x: 624, startPoint y: 191, endPoint x: 664, endPoint y: 176, distance: 42.8
click at [630, 190] on div "Right To Work Document Verified The right to work document has been verified. C…" at bounding box center [370, 176] width 741 height 352
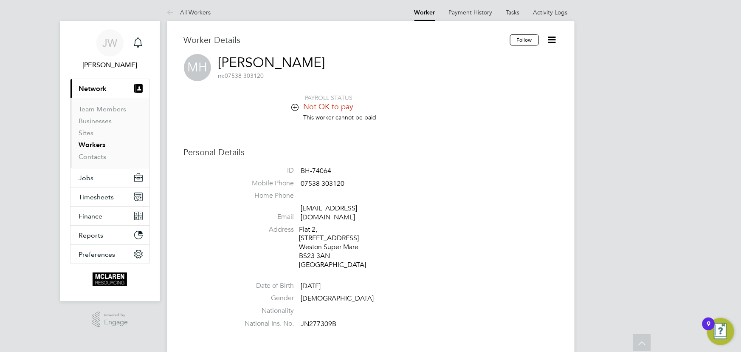
scroll to position [0, 0]
